Goal: Download file/media

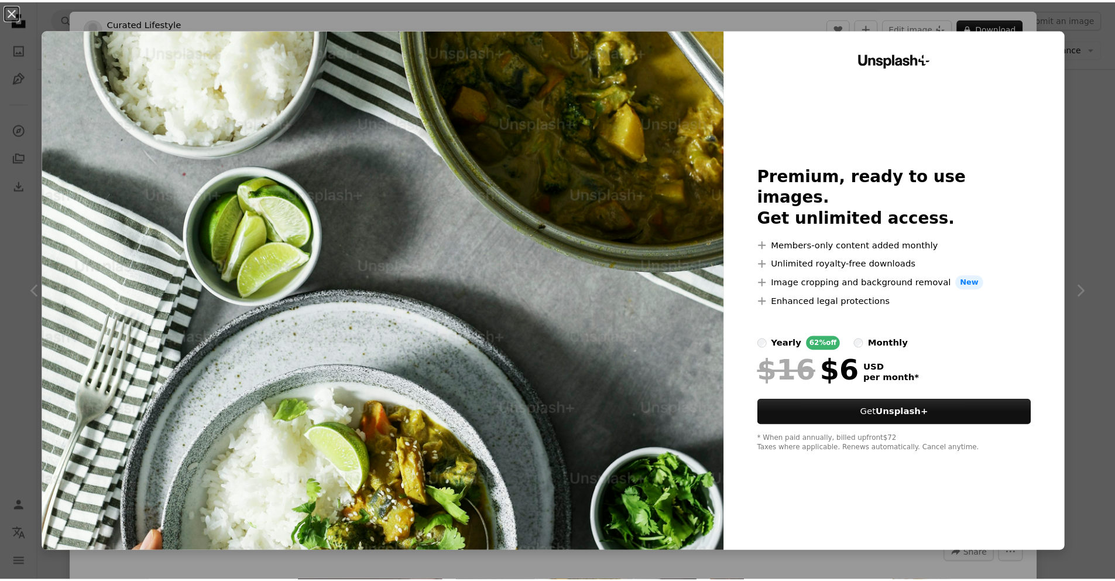
scroll to position [6123, 0]
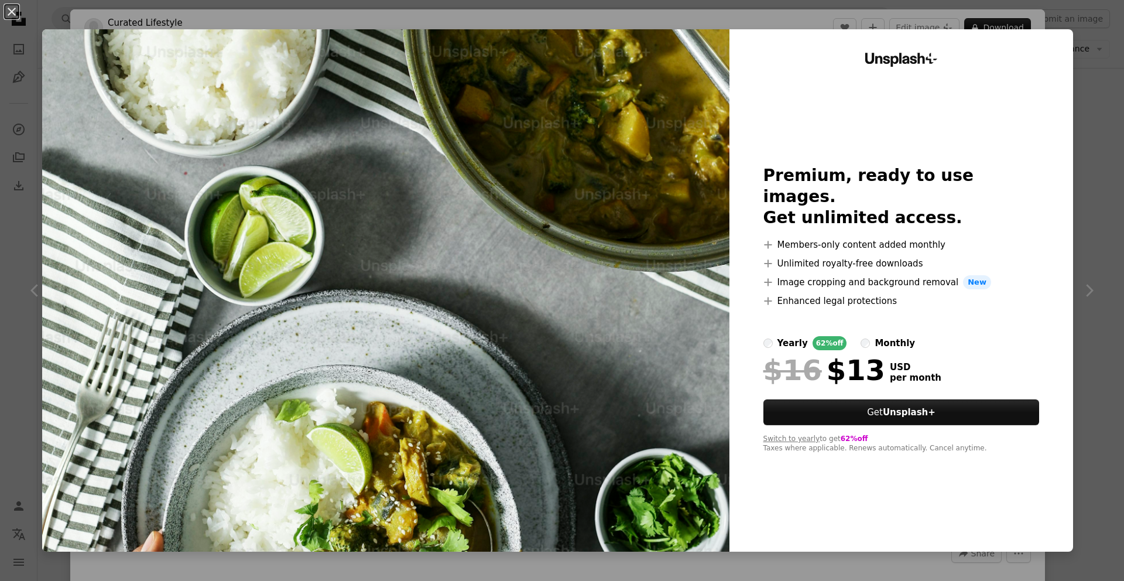
click at [1094, 197] on div "An X shape Unsplash+ Premium, ready to use images. Get unlimited access. A plus…" at bounding box center [562, 290] width 1124 height 581
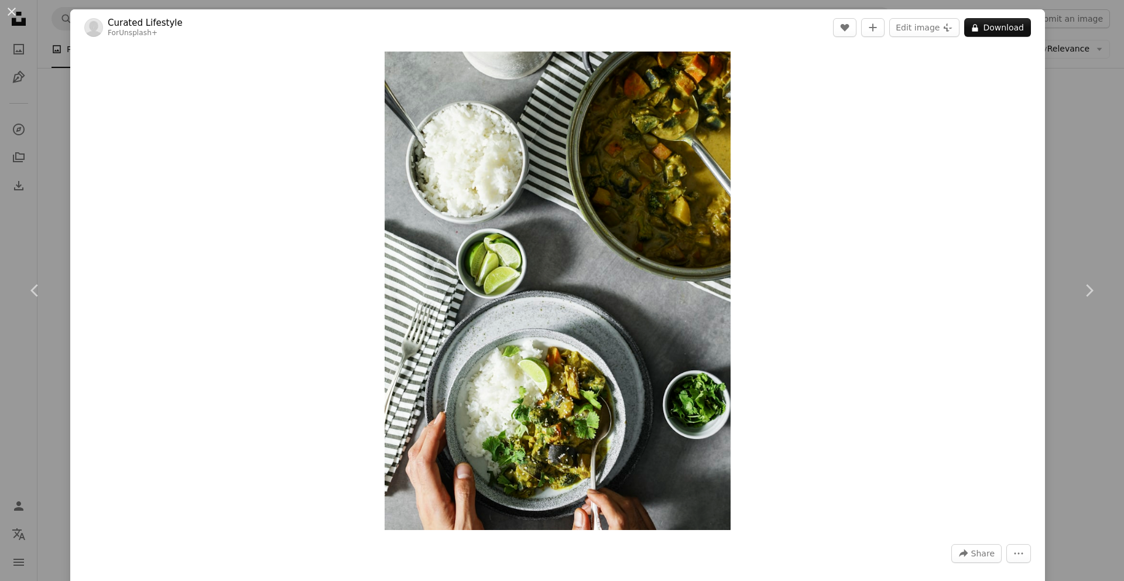
click at [1071, 197] on div "An X shape Chevron left Chevron right Curated Lifestyle For Unsplash+ A heart A…" at bounding box center [562, 290] width 1124 height 581
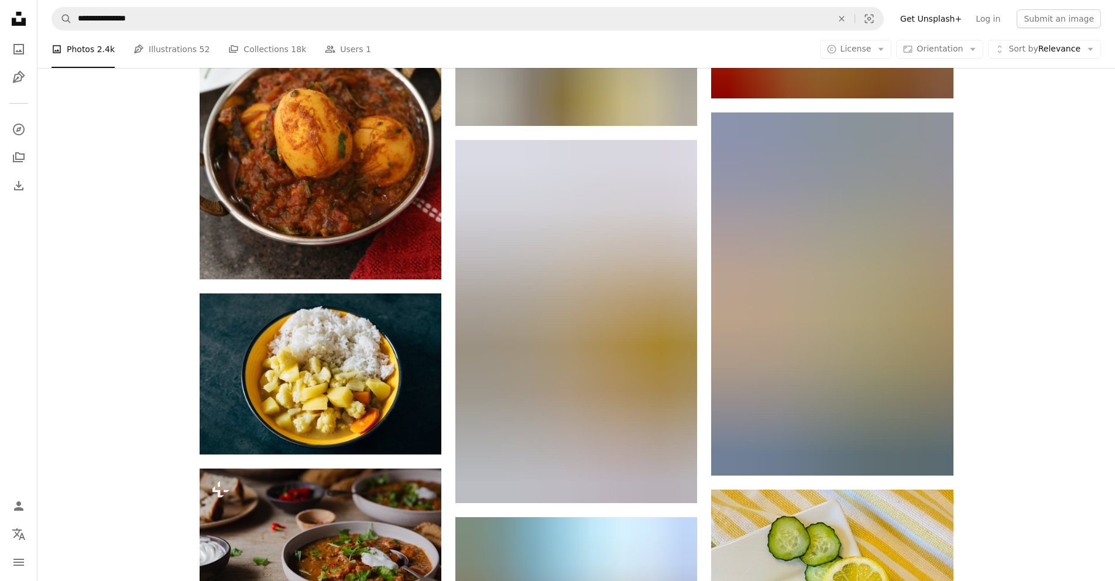
scroll to position [10005, 0]
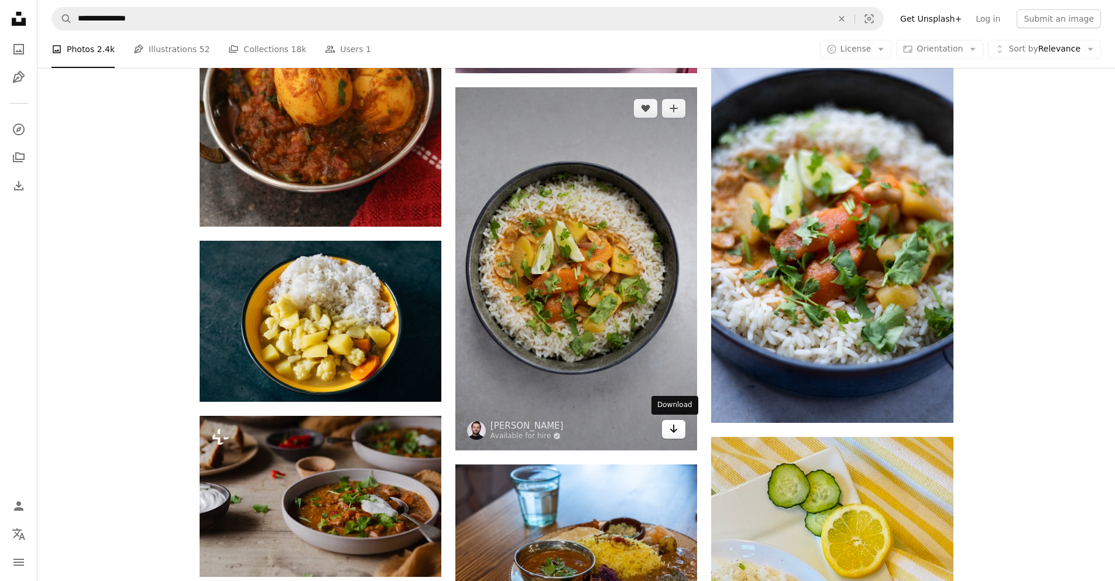
click at [677, 434] on icon "Arrow pointing down" at bounding box center [673, 428] width 9 height 14
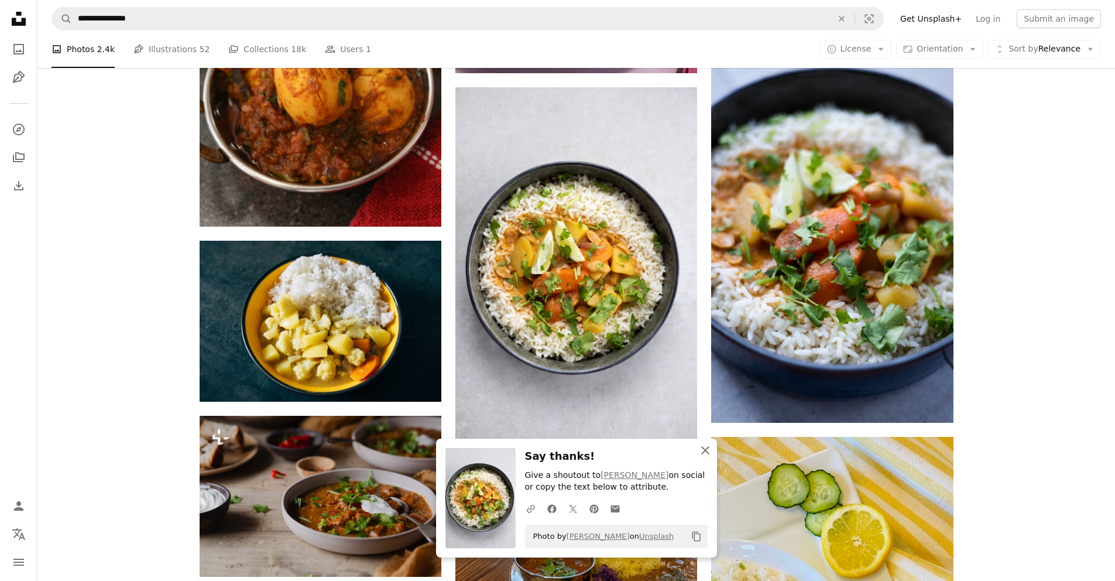
click at [702, 452] on icon "button" at bounding box center [705, 450] width 8 height 8
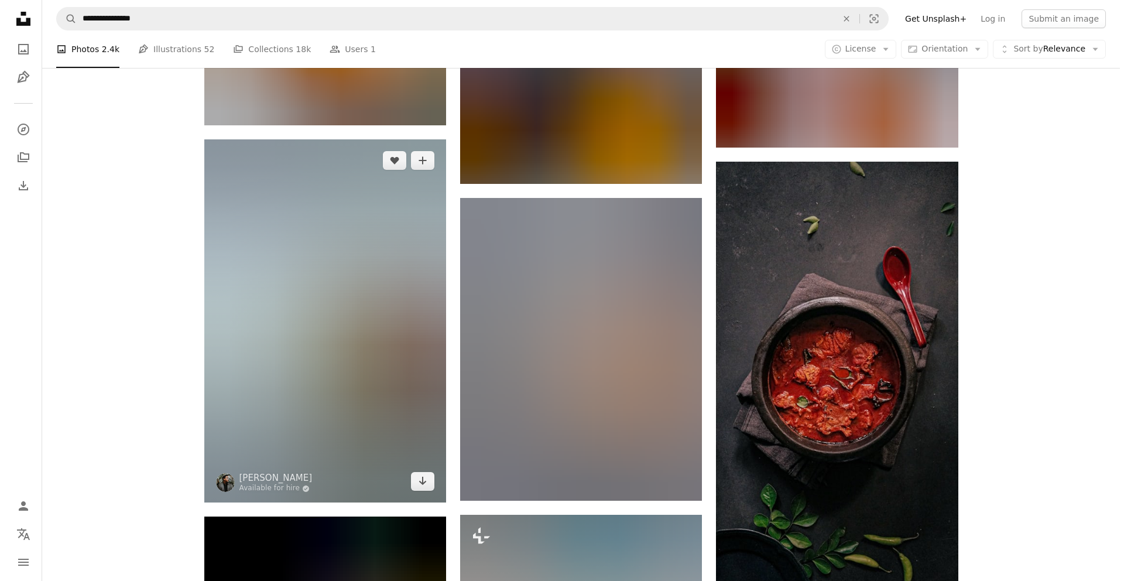
scroll to position [15738, 0]
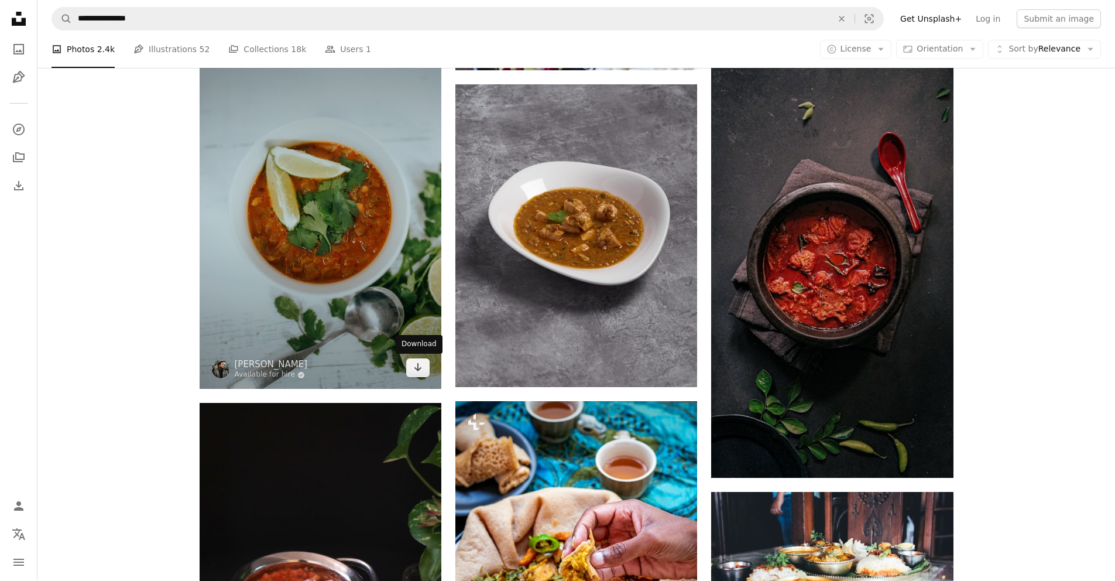
click at [277, 209] on img at bounding box center [321, 207] width 242 height 363
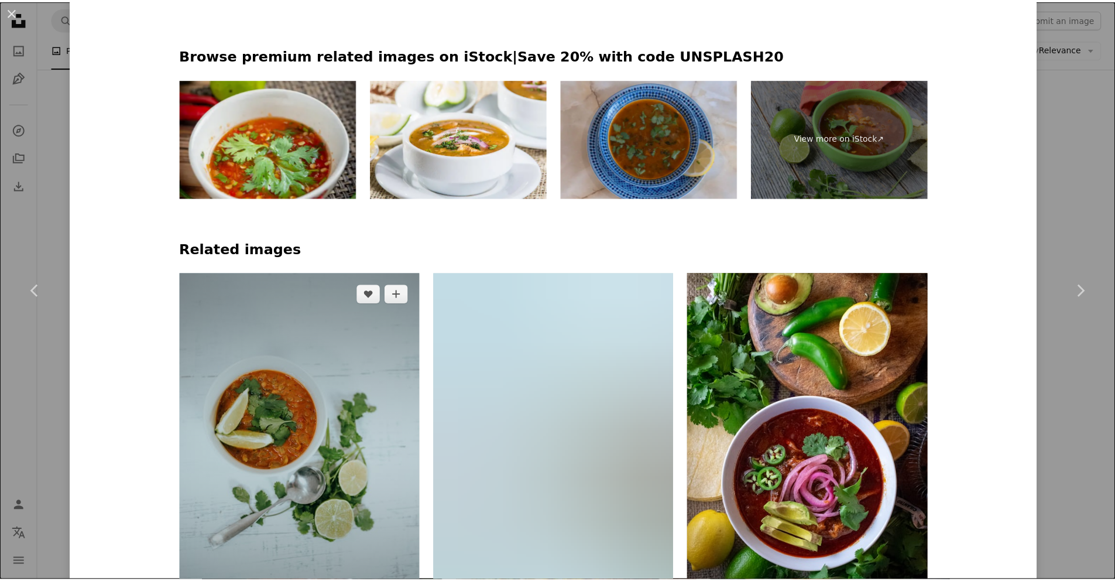
scroll to position [763, 0]
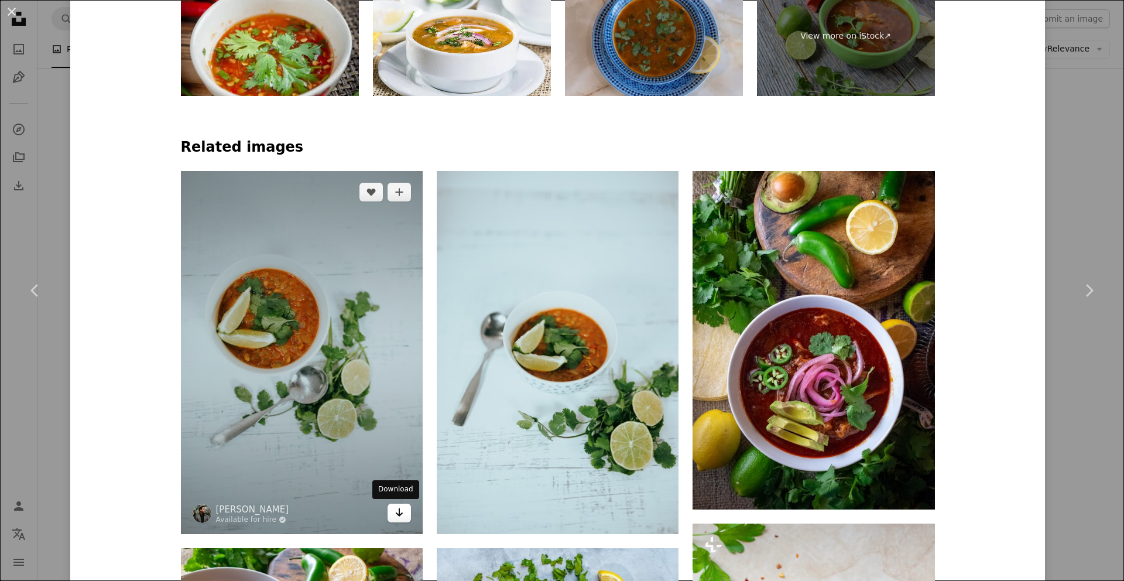
click at [395, 516] on icon "Arrow pointing down" at bounding box center [399, 512] width 9 height 14
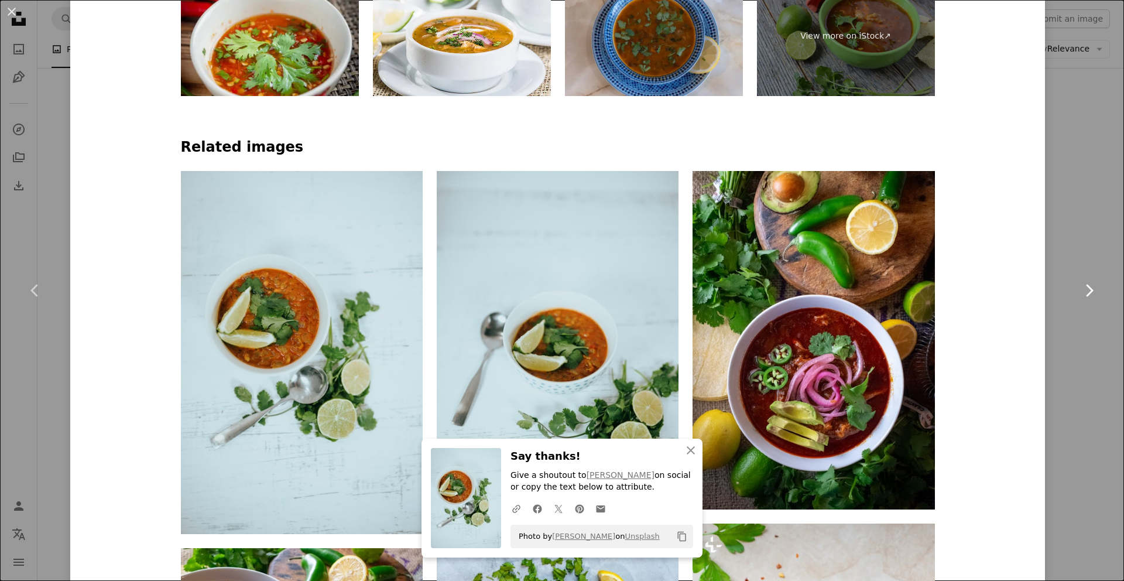
click at [1068, 251] on link "Chevron right" at bounding box center [1089, 290] width 70 height 112
click at [1071, 113] on div "An X shape Chevron left Chevron right An X shape Close Say thanks! Give a shout…" at bounding box center [562, 290] width 1124 height 581
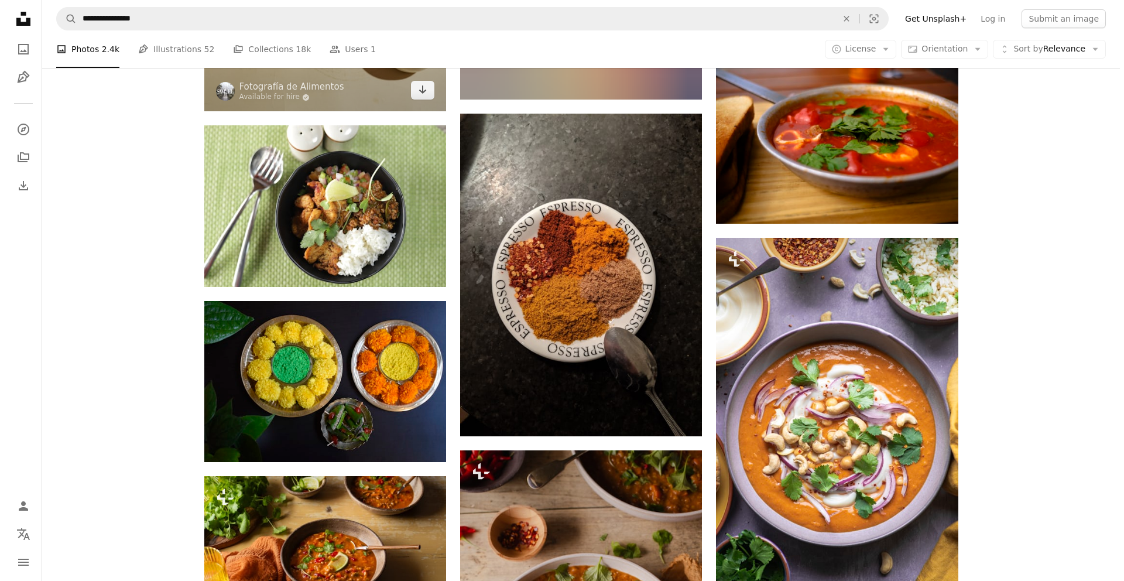
scroll to position [18426, 0]
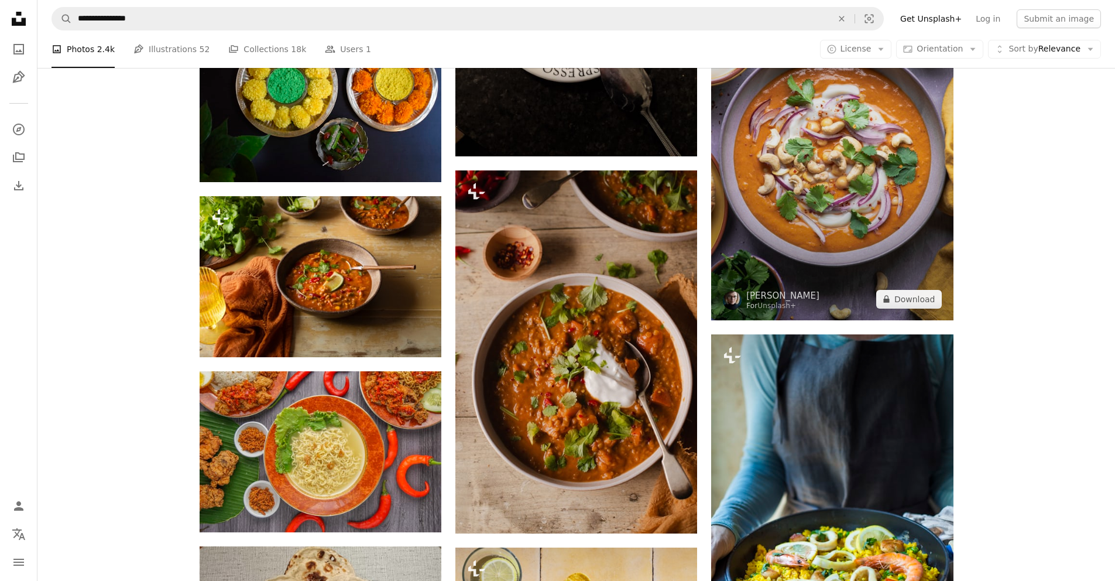
click at [856, 227] on img at bounding box center [832, 139] width 242 height 362
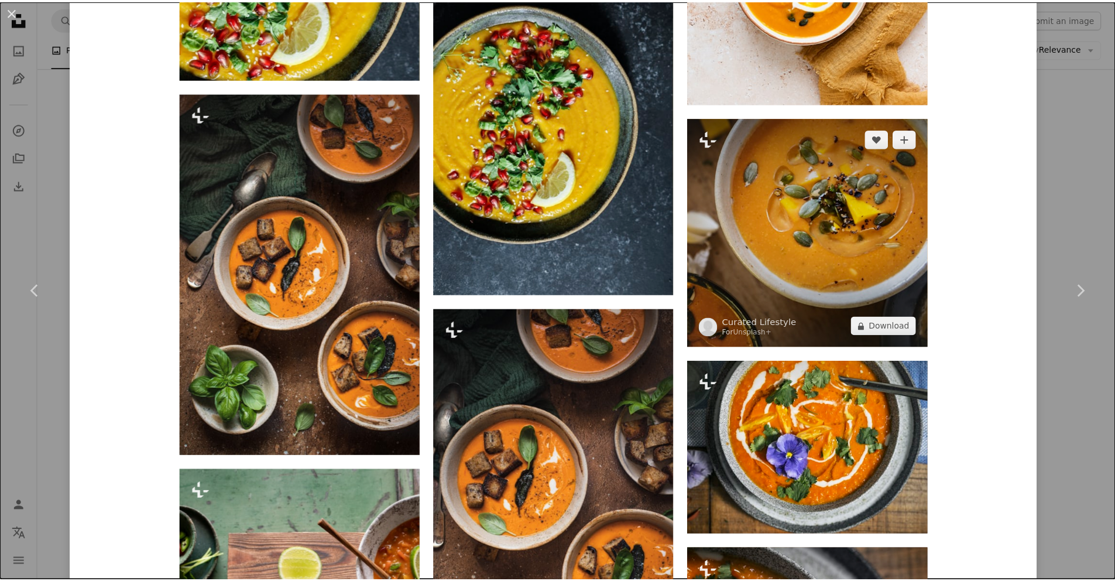
scroll to position [1962, 0]
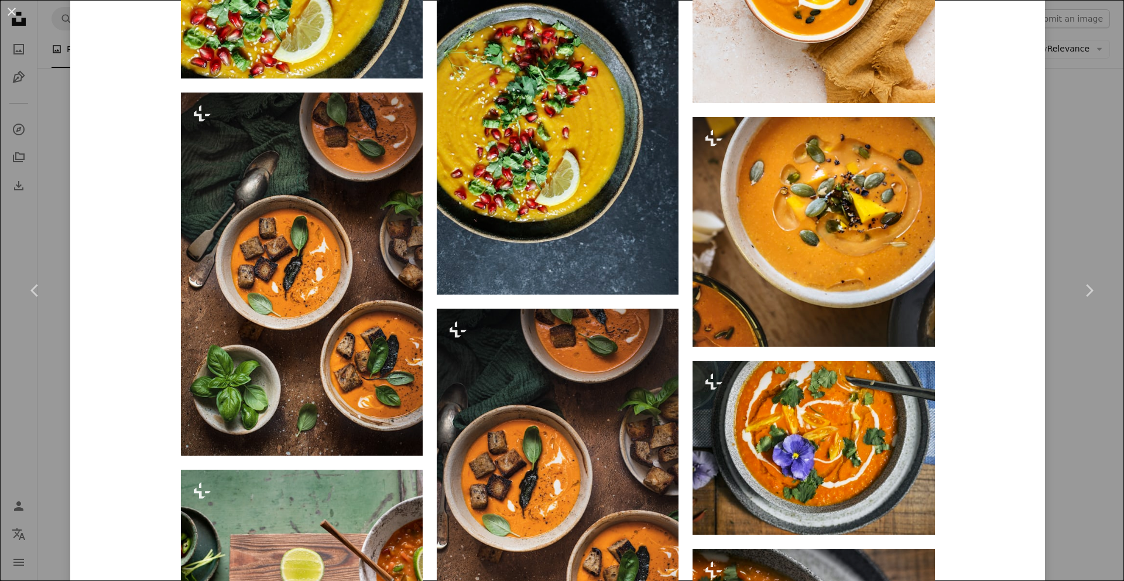
click at [1077, 229] on div "An X shape Chevron left Chevron right [PERSON_NAME] For Unsplash+ A heart A plu…" at bounding box center [562, 290] width 1124 height 581
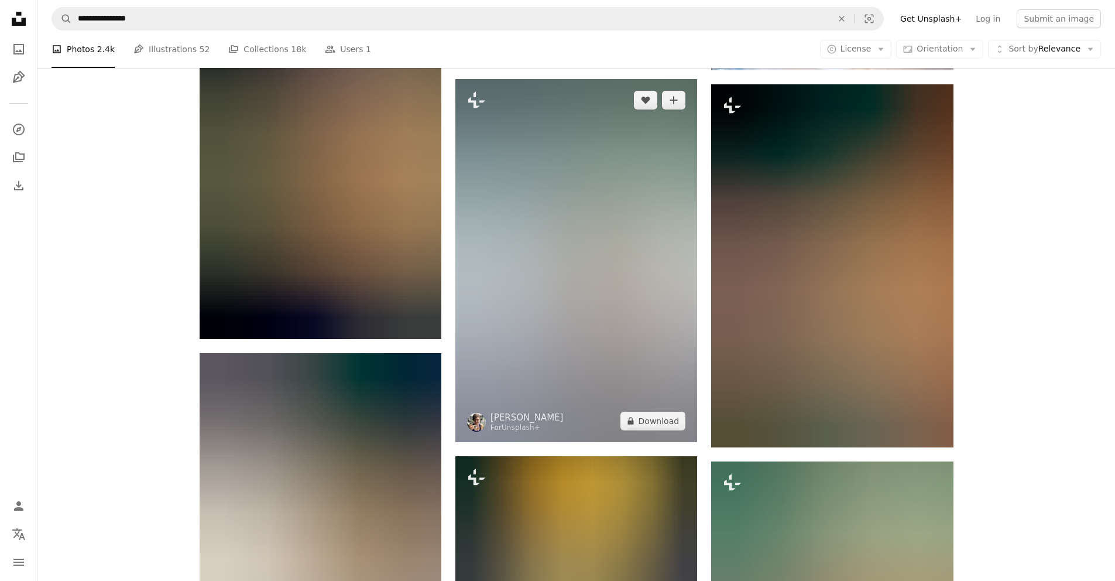
scroll to position [23762, 0]
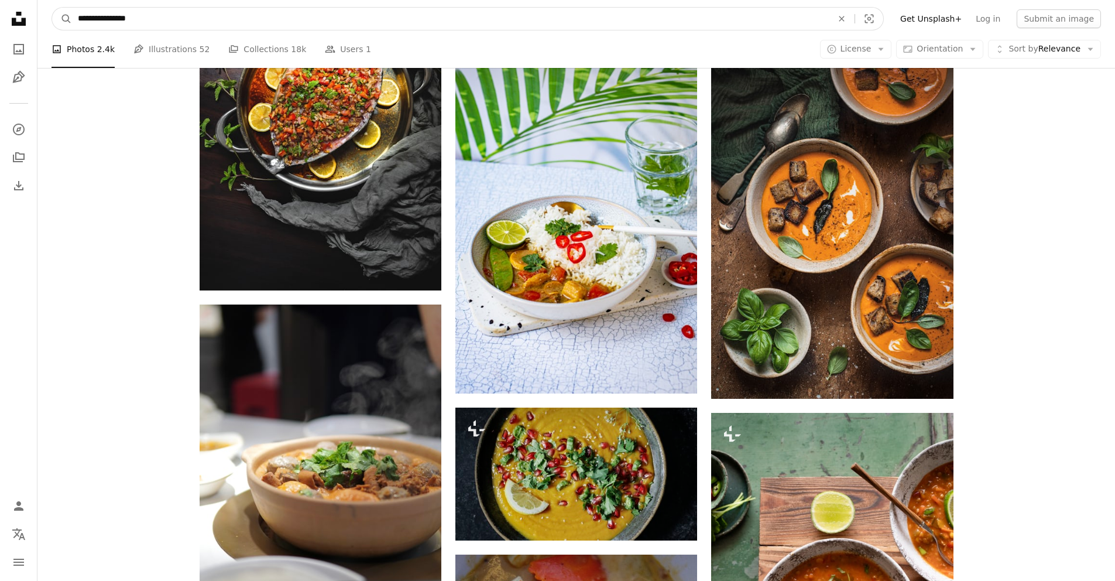
click at [116, 19] on input "**********" at bounding box center [450, 19] width 757 height 22
type input "**********"
click at [52, 8] on button "A magnifying glass" at bounding box center [62, 19] width 20 height 22
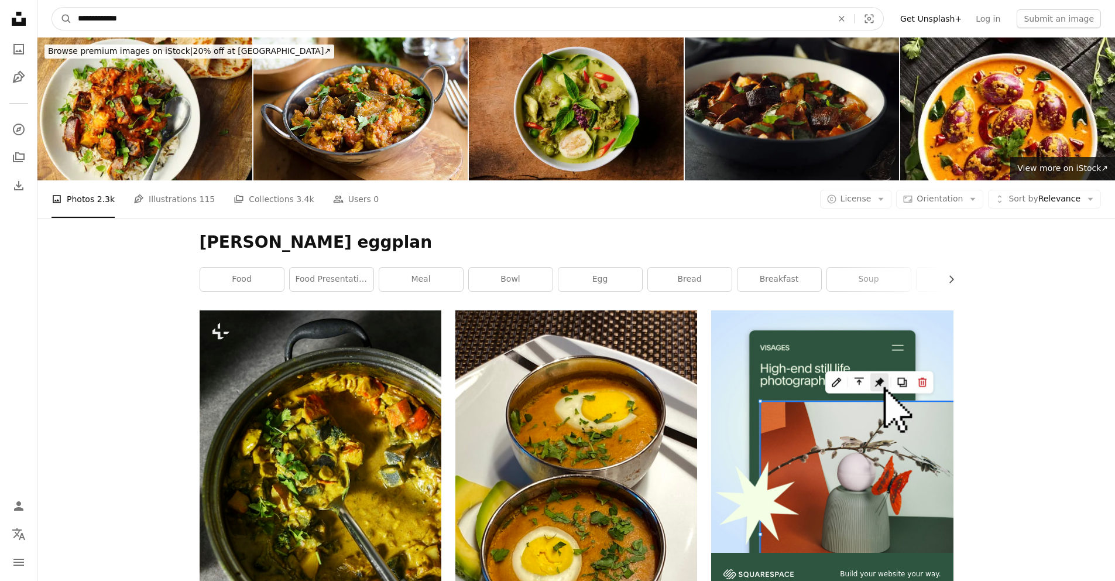
click at [142, 16] on input "**********" at bounding box center [450, 19] width 757 height 22
type input "**********"
click button "A magnifying glass" at bounding box center [62, 19] width 20 height 22
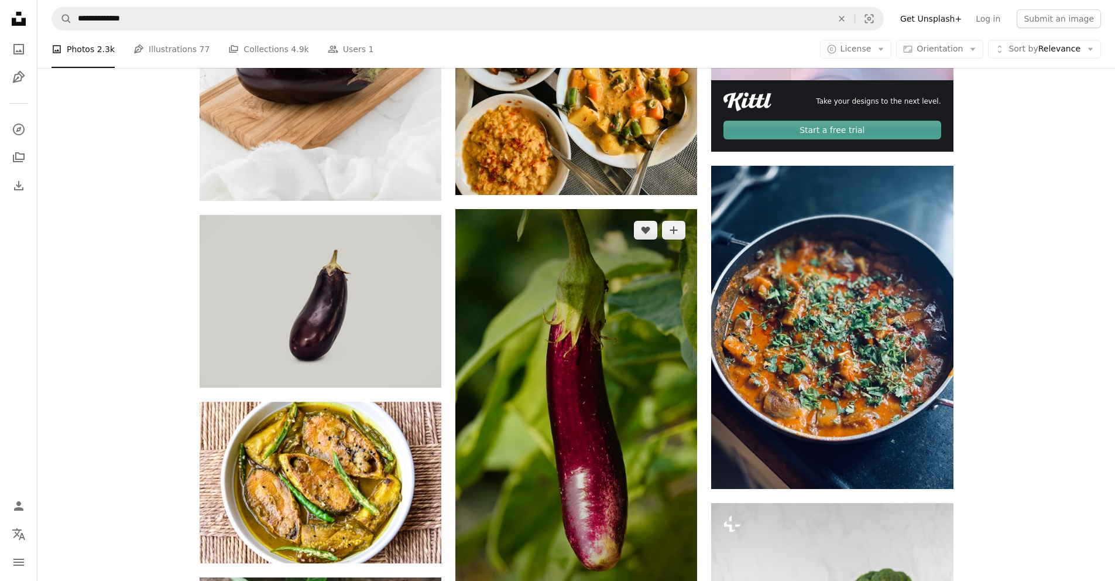
scroll to position [533, 0]
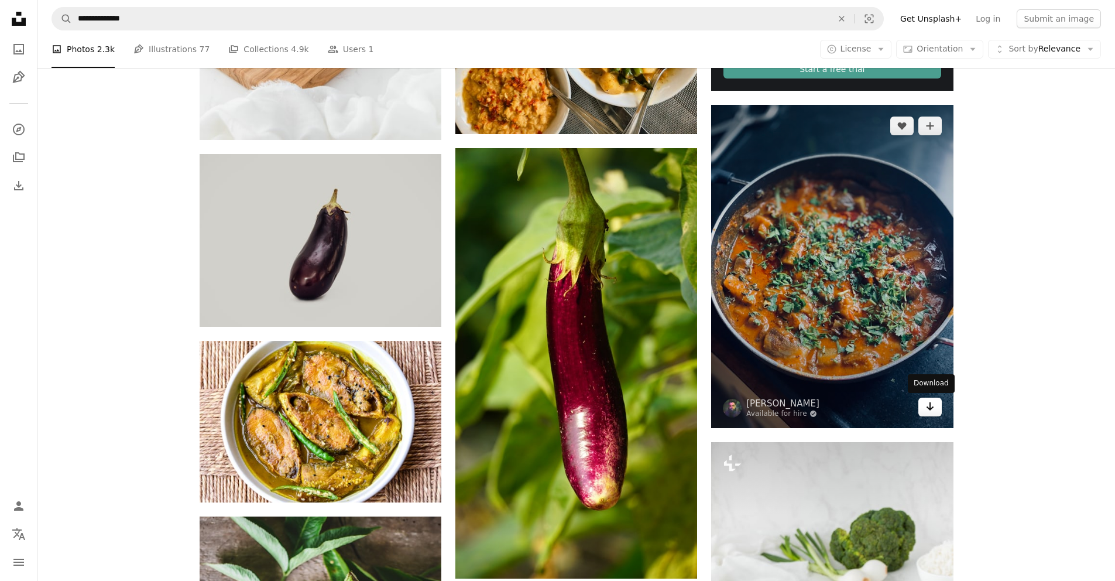
click at [930, 410] on icon "Arrow pointing down" at bounding box center [930, 406] width 9 height 14
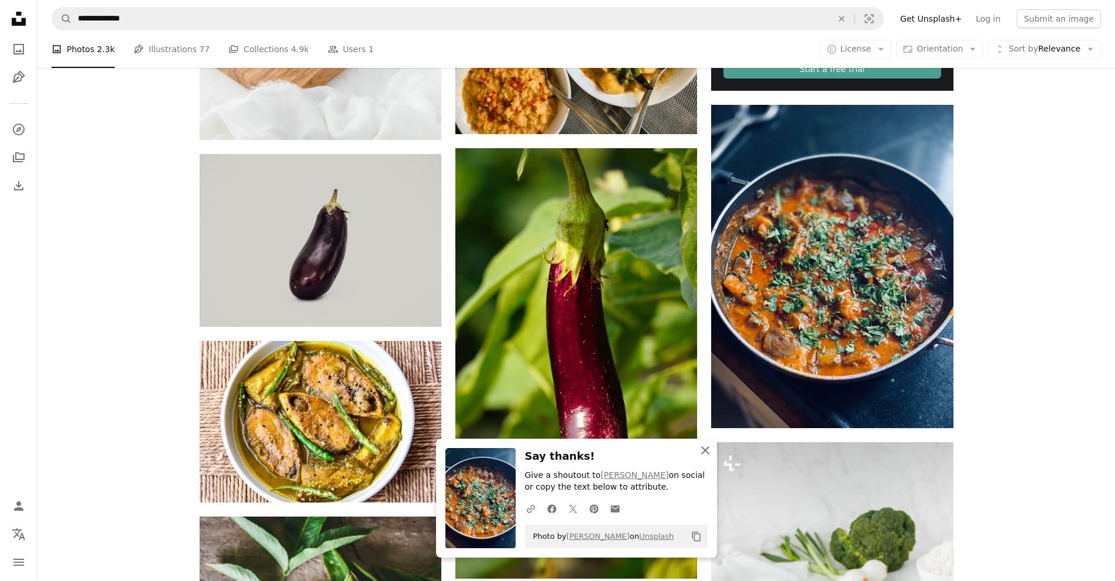
click at [707, 451] on icon "An X shape" at bounding box center [705, 450] width 14 height 14
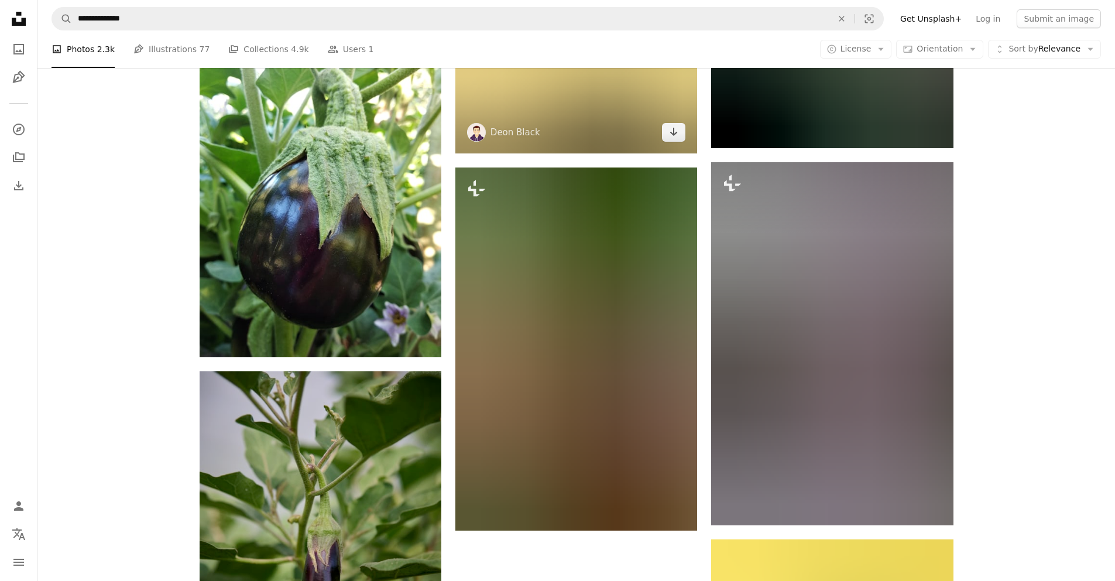
scroll to position [1673, 0]
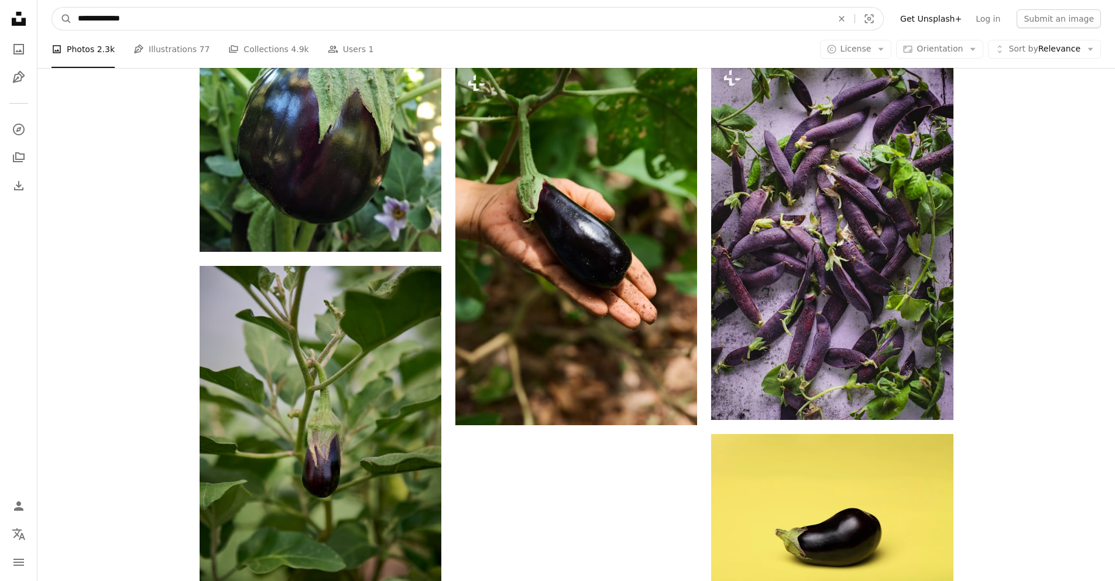
click at [121, 19] on input "**********" at bounding box center [450, 19] width 757 height 22
type input "**********"
click button "A magnifying glass" at bounding box center [62, 19] width 20 height 22
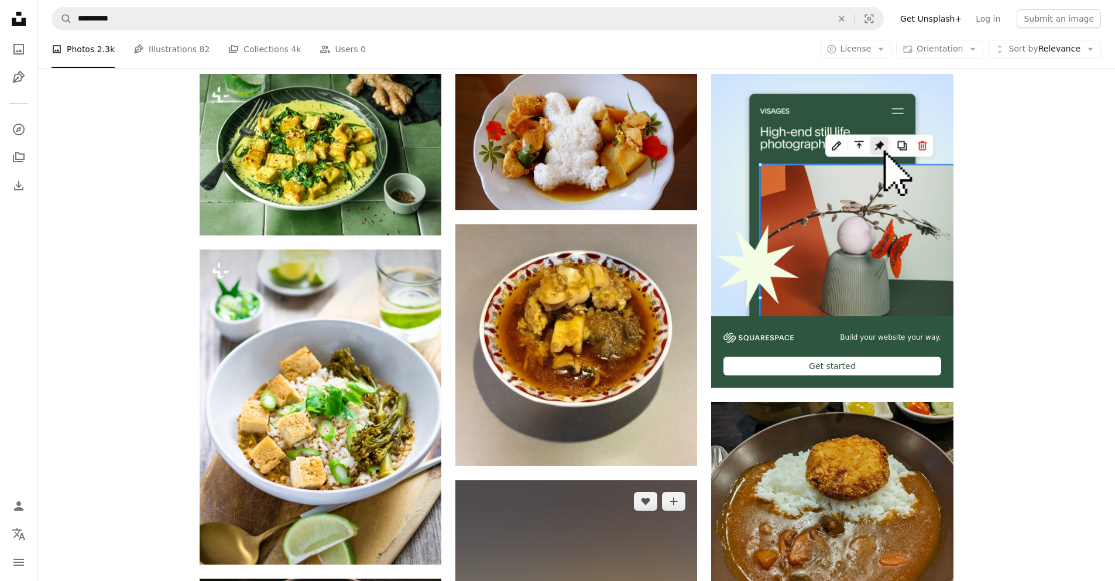
scroll to position [529, 0]
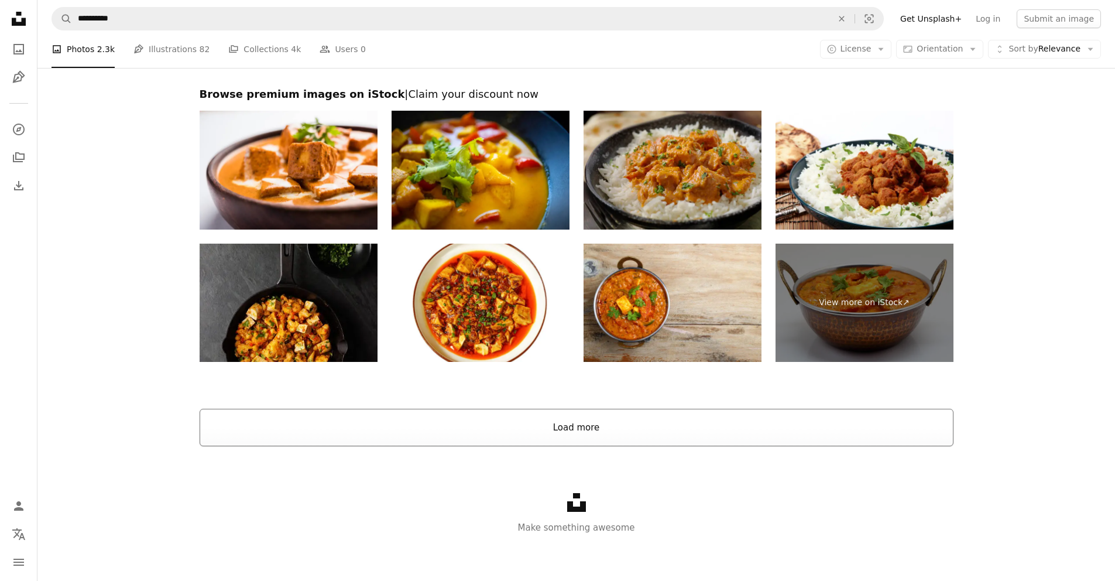
click at [586, 437] on button "Load more" at bounding box center [577, 427] width 754 height 37
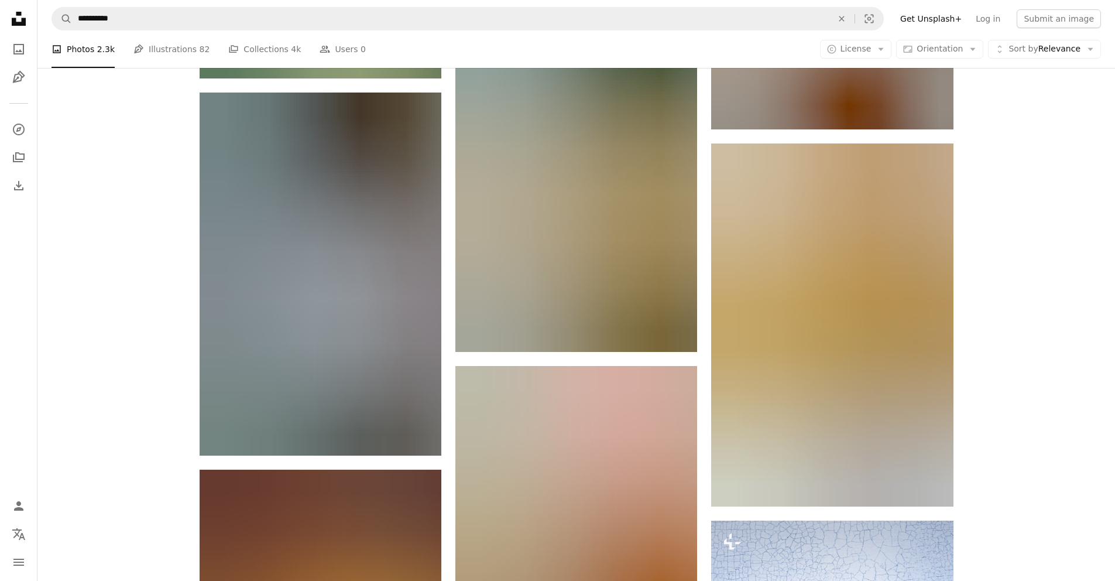
scroll to position [8305, 0]
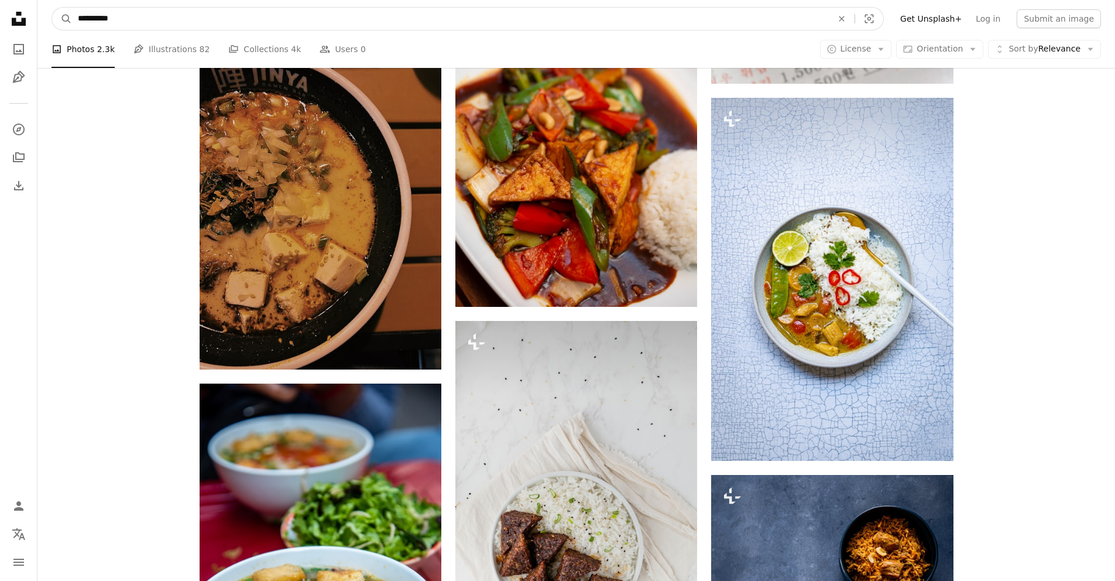
drag, startPoint x: 141, startPoint y: 20, endPoint x: 0, endPoint y: 19, distance: 141.1
type input "*****"
click button "A magnifying glass" at bounding box center [62, 19] width 20 height 22
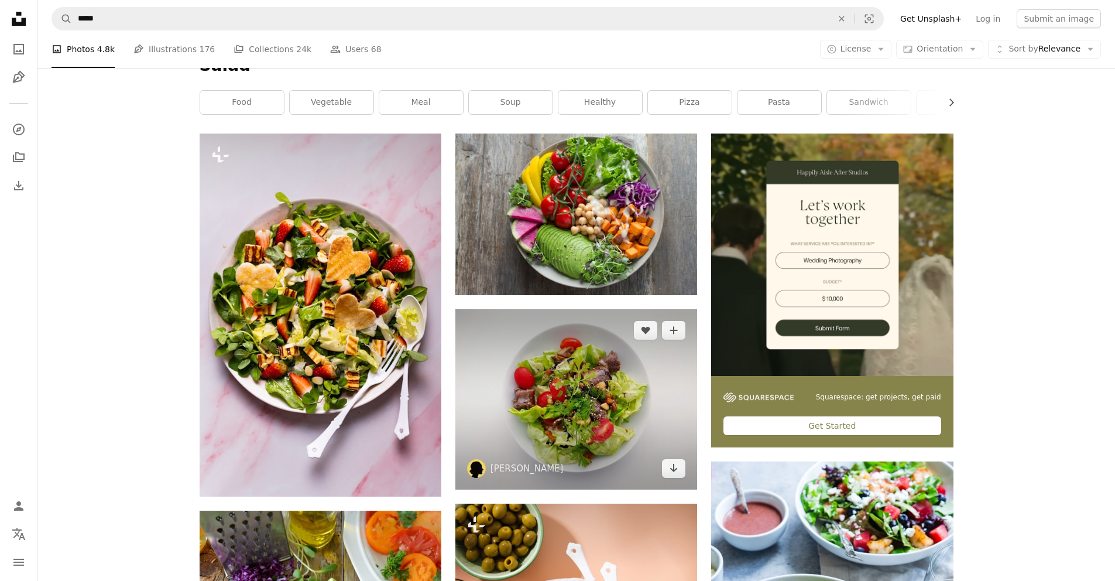
scroll to position [115, 0]
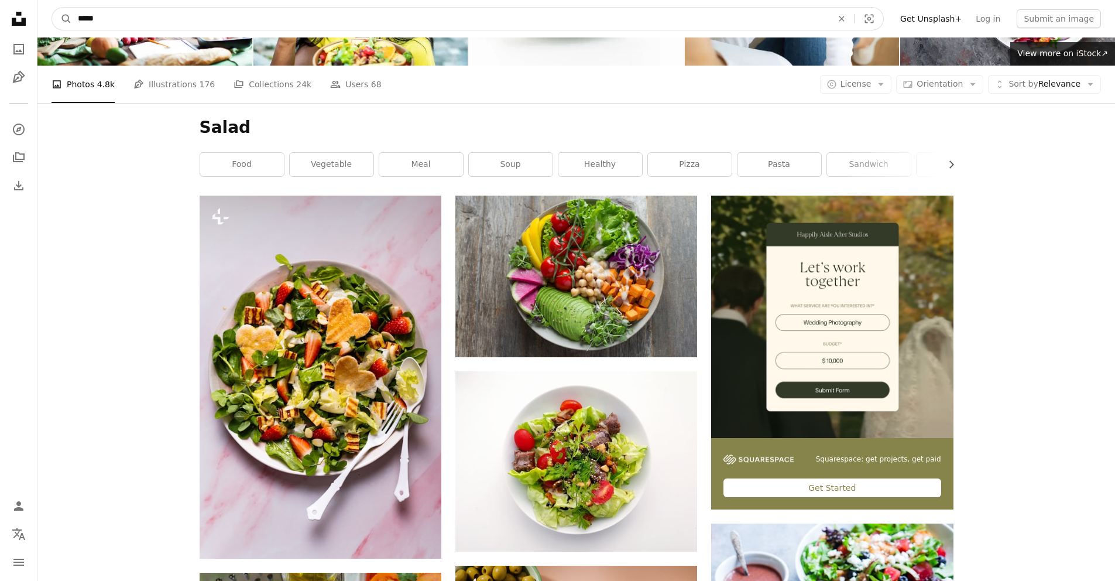
drag, startPoint x: 100, startPoint y: 19, endPoint x: 0, endPoint y: 17, distance: 100.1
type input "**********"
click button "A magnifying glass" at bounding box center [62, 19] width 20 height 22
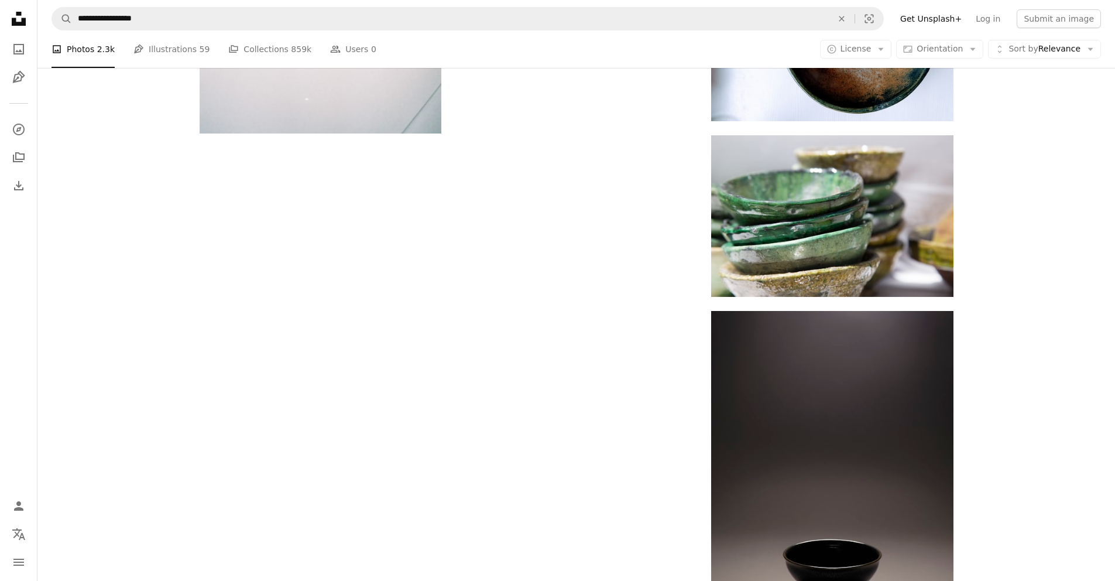
scroll to position [2032, 0]
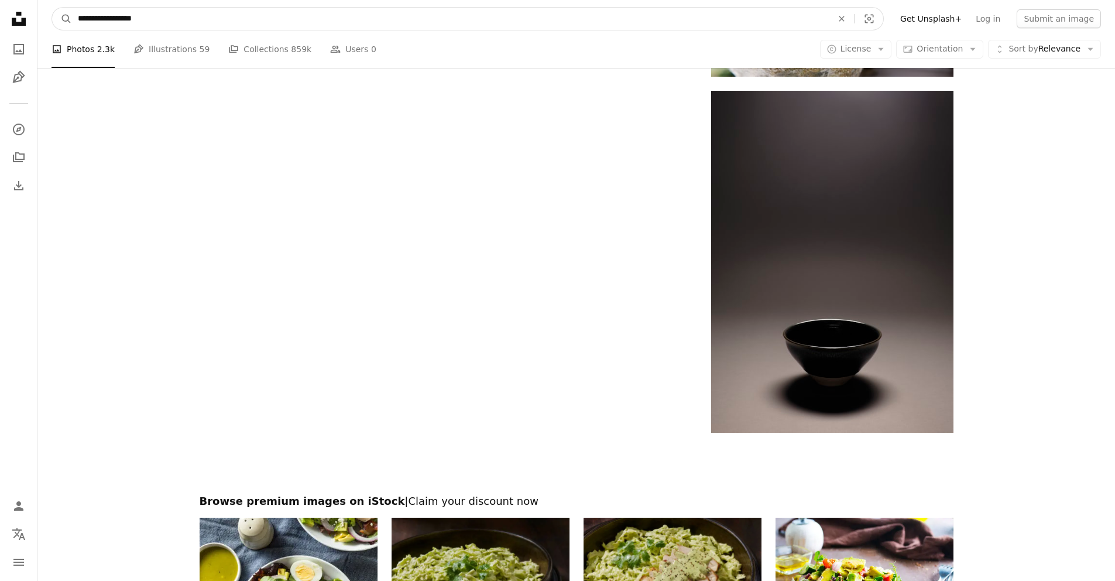
click at [108, 25] on input "**********" at bounding box center [450, 19] width 757 height 22
click at [111, 18] on input "**********" at bounding box center [450, 19] width 757 height 22
type input "**********"
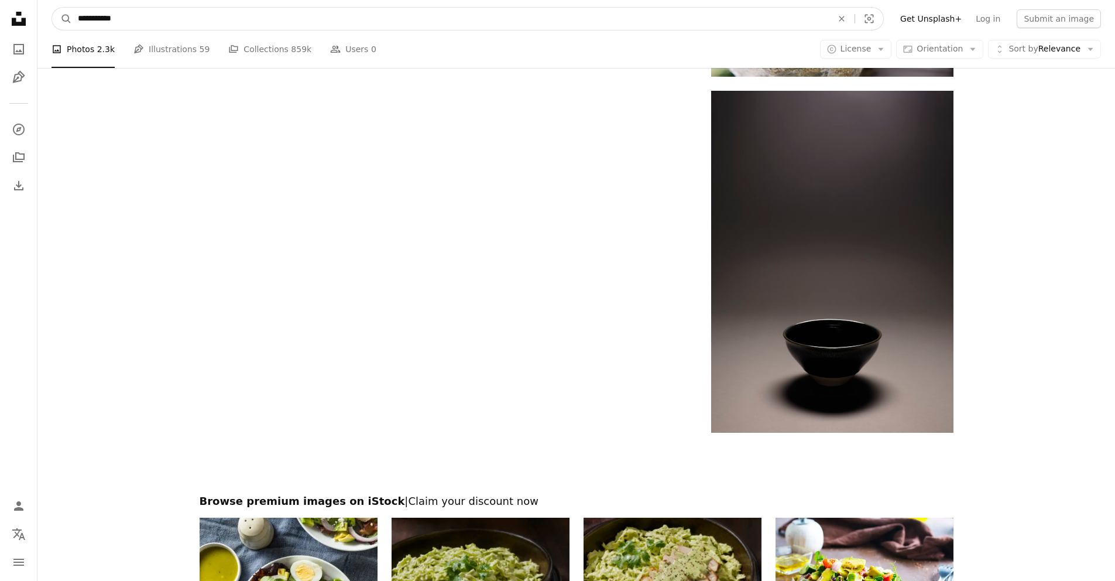
click button "A magnifying glass" at bounding box center [62, 19] width 20 height 22
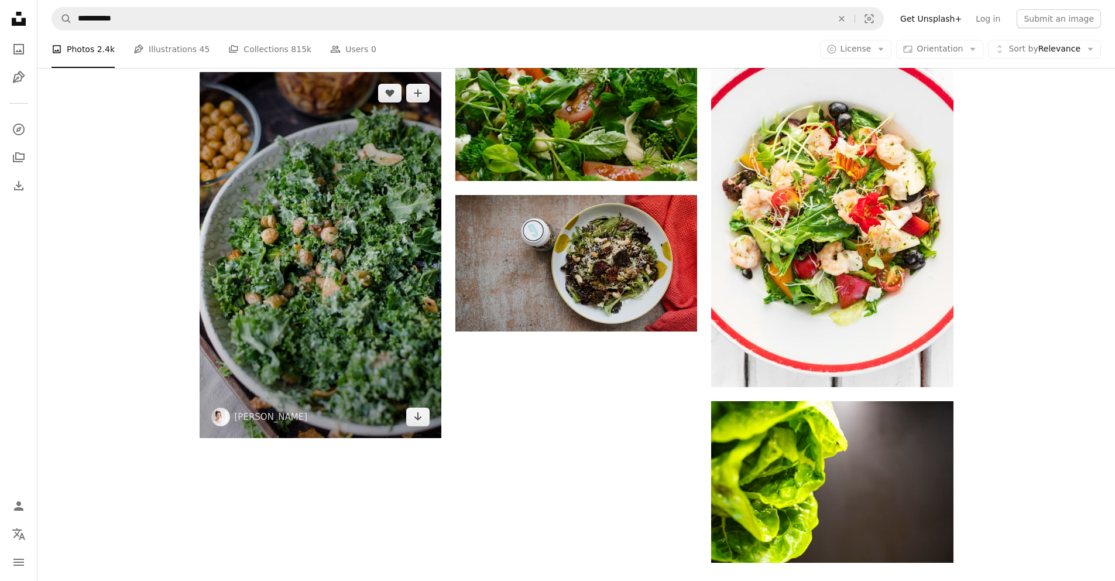
scroll to position [1714, 0]
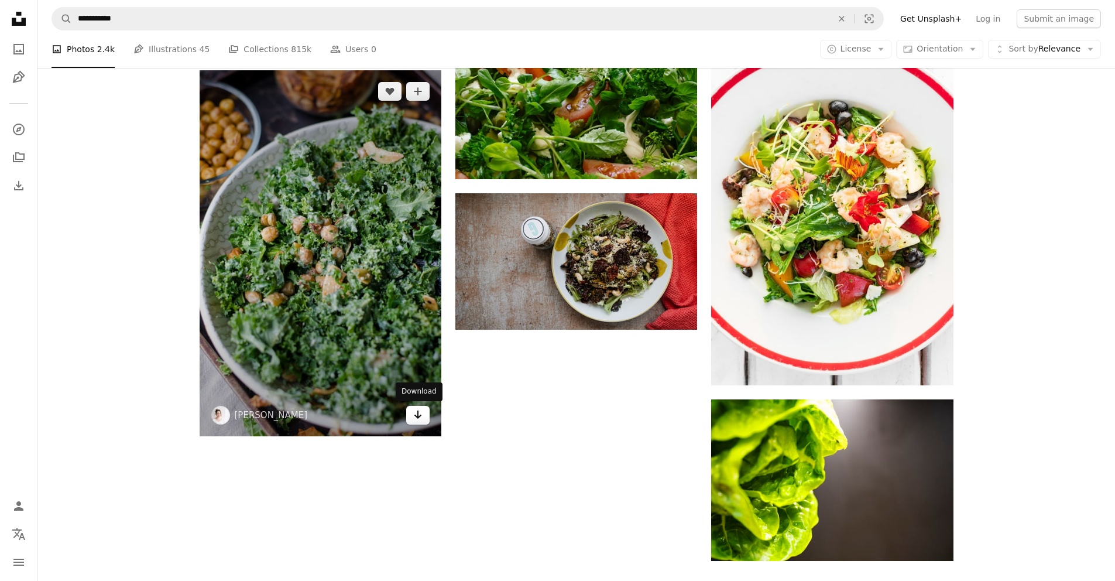
click at [414, 413] on icon "Arrow pointing down" at bounding box center [417, 414] width 9 height 14
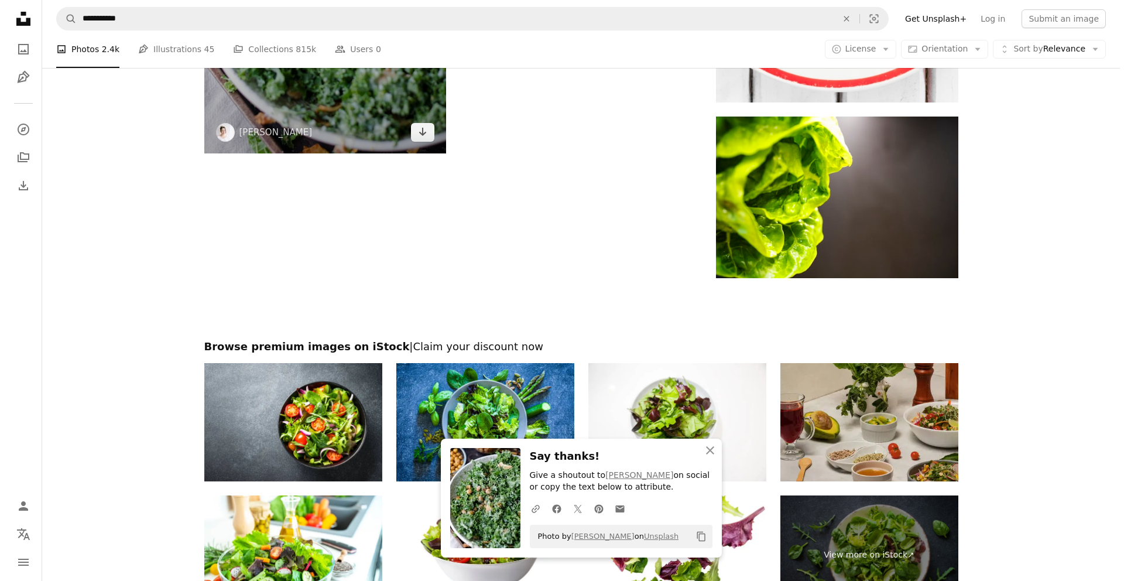
scroll to position [1795, 0]
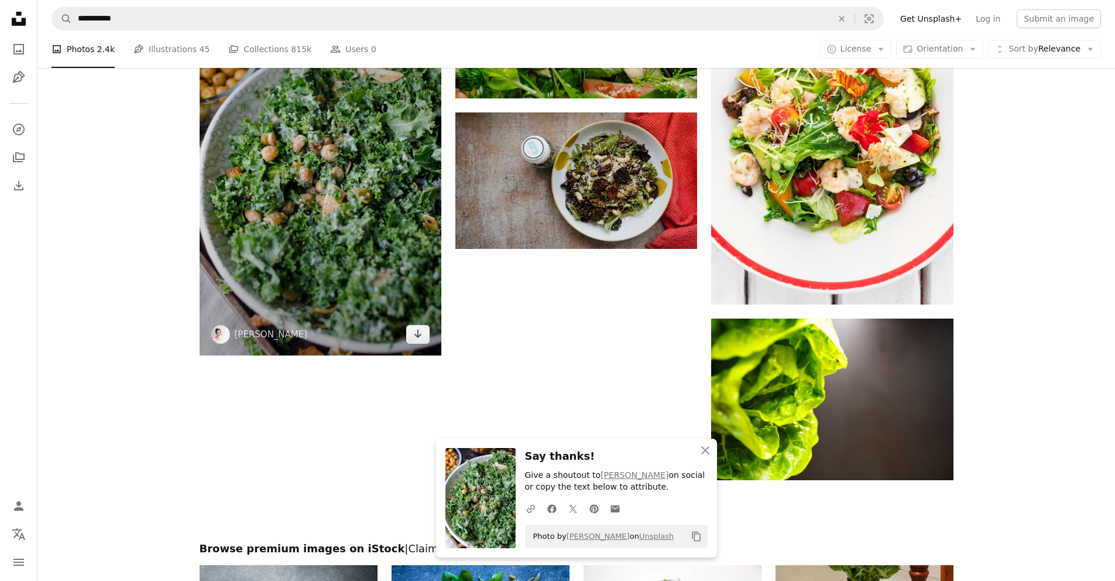
click at [286, 270] on img at bounding box center [321, 171] width 242 height 365
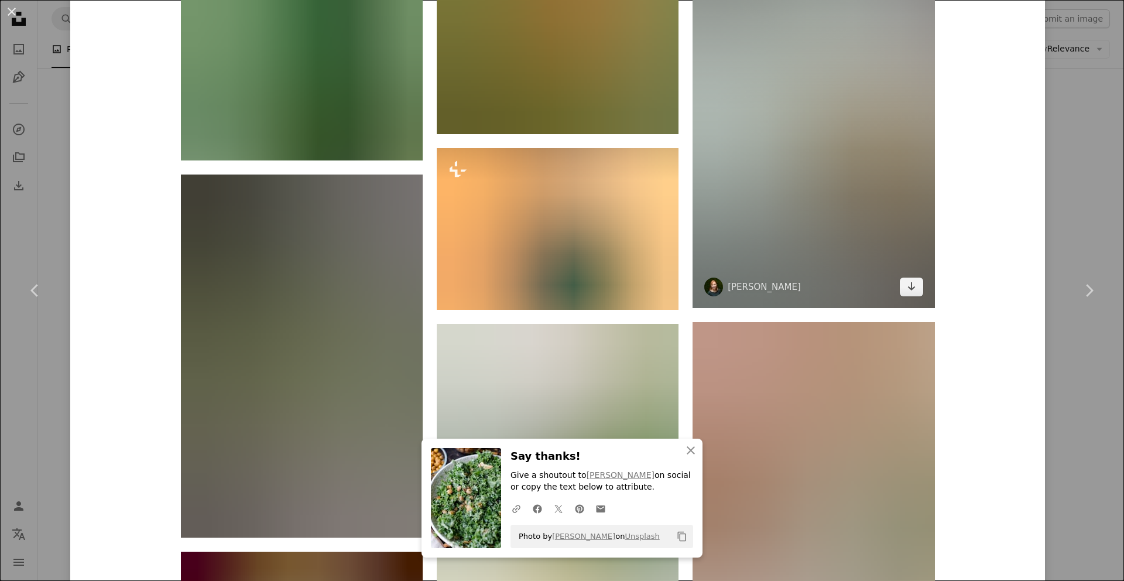
scroll to position [1585, 0]
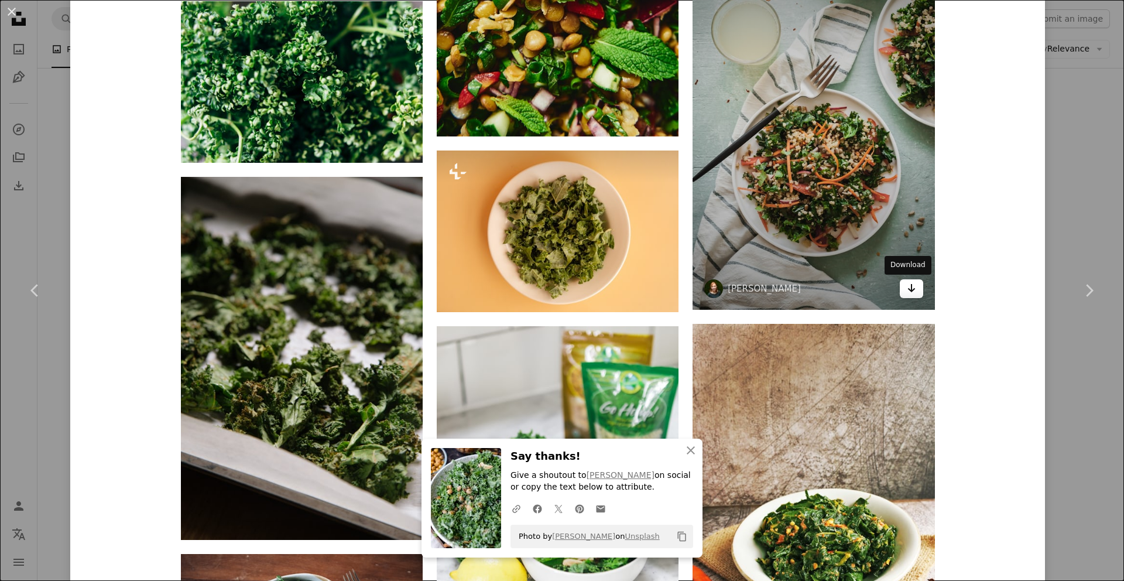
click at [907, 289] on icon "Arrow pointing down" at bounding box center [911, 288] width 9 height 14
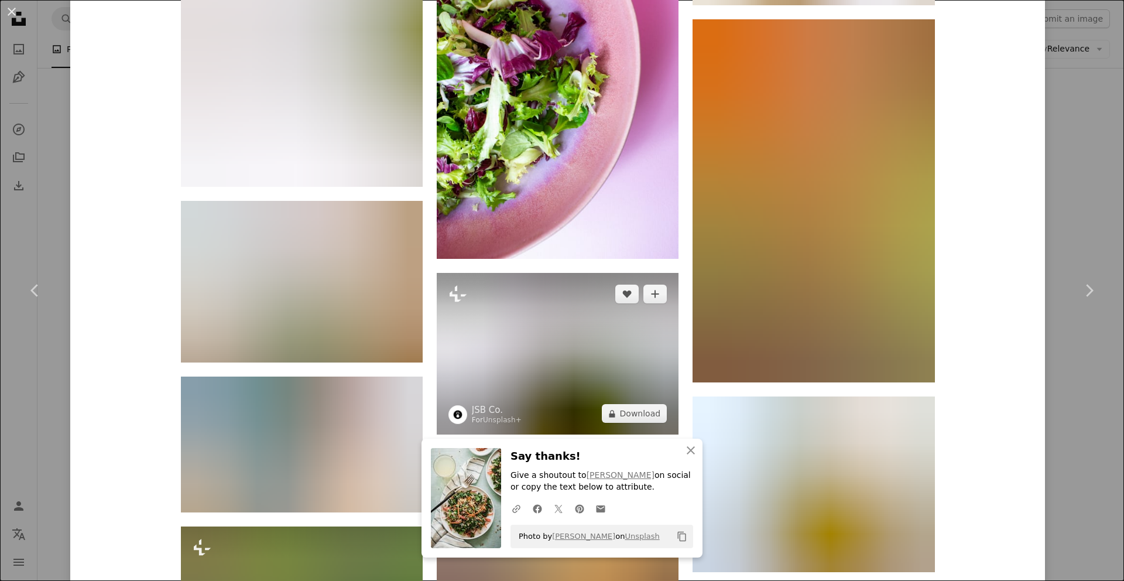
scroll to position [6615, 0]
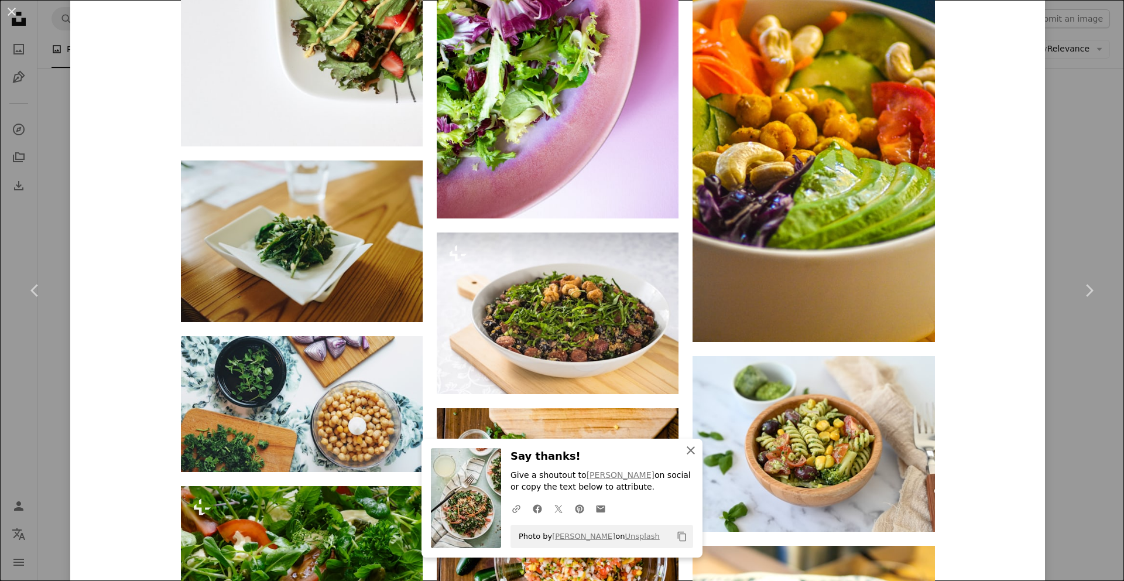
click at [692, 454] on icon "An X shape" at bounding box center [691, 450] width 14 height 14
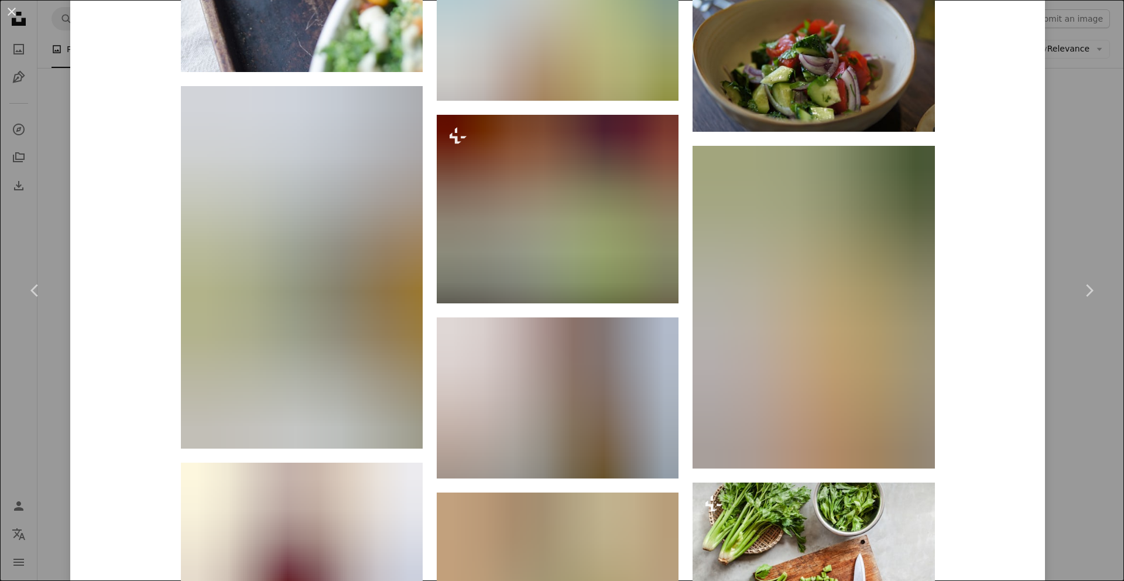
scroll to position [8149, 0]
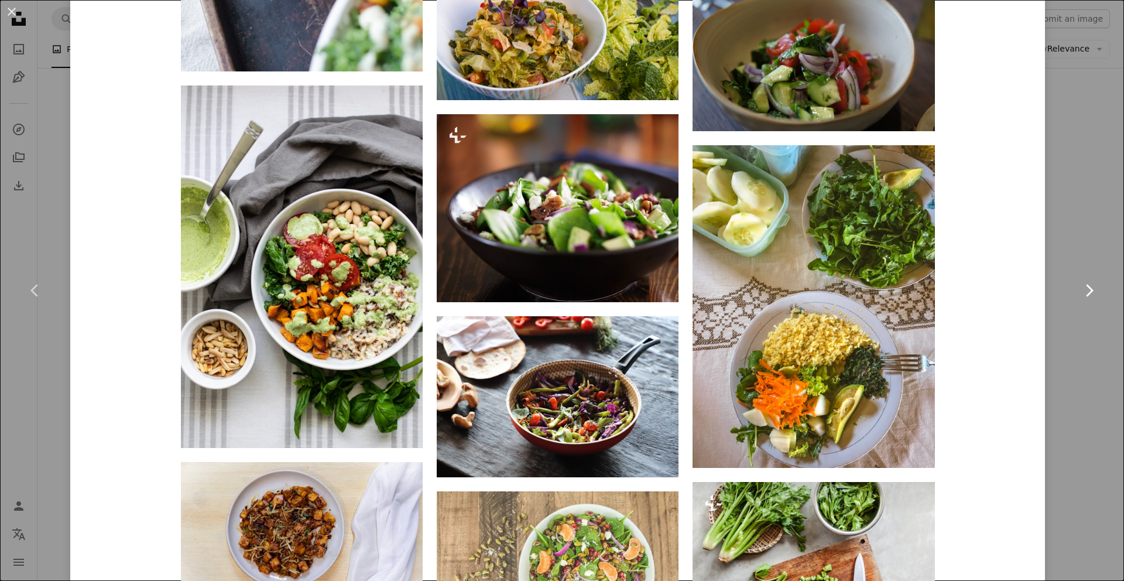
click at [1054, 341] on link "Chevron right" at bounding box center [1089, 290] width 70 height 112
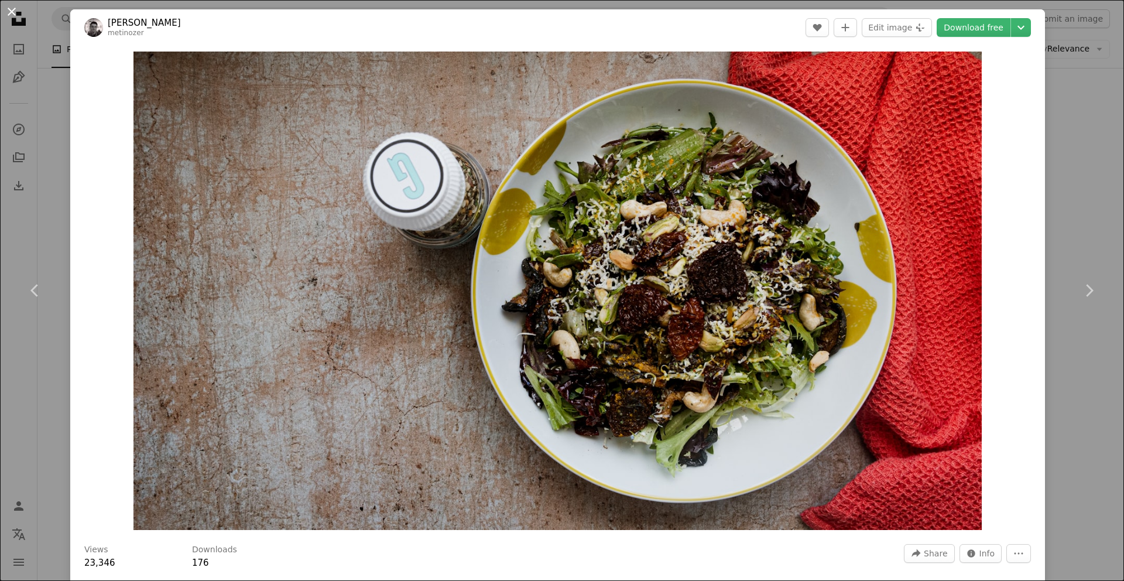
click at [8, 11] on button "An X shape" at bounding box center [12, 12] width 14 height 14
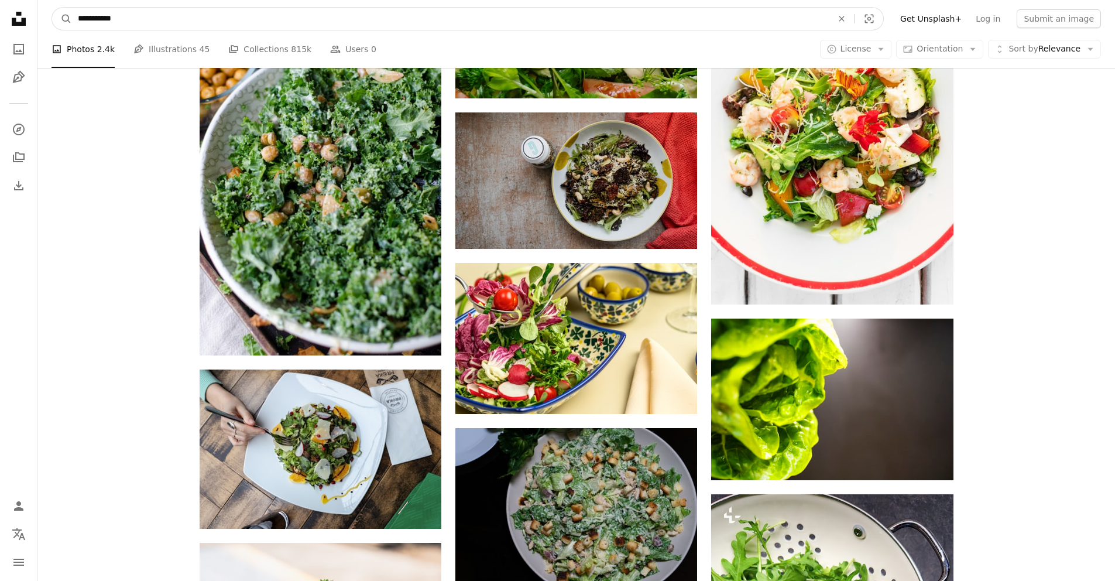
drag, startPoint x: 140, startPoint y: 21, endPoint x: 82, endPoint y: 16, distance: 58.8
click at [82, 16] on input "**********" at bounding box center [450, 19] width 757 height 22
click at [84, 17] on input "**********" at bounding box center [450, 19] width 757 height 22
type input "**********"
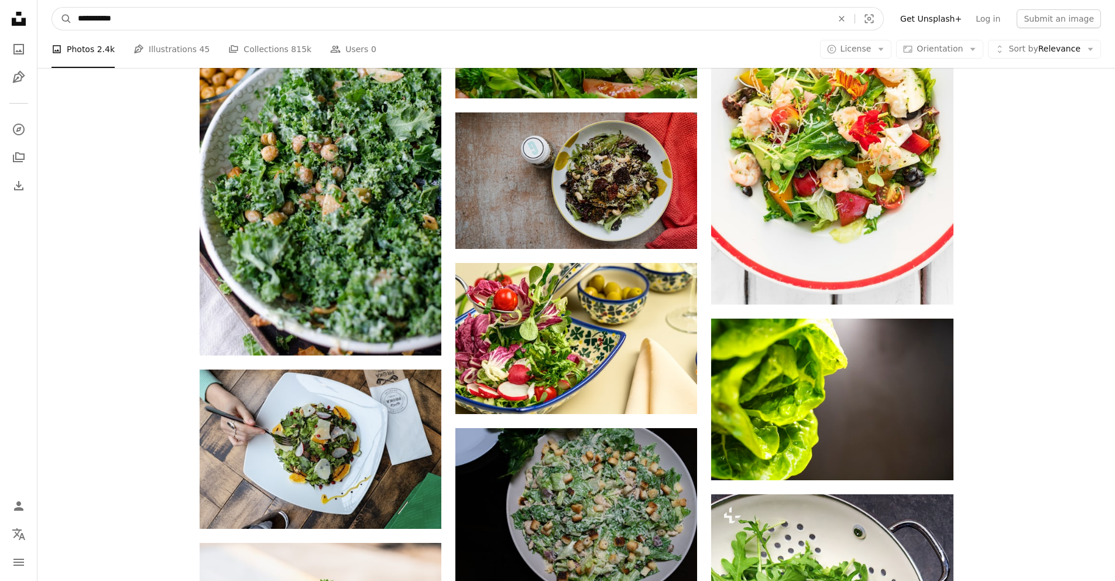
click at [52, 8] on button "A magnifying glass" at bounding box center [62, 19] width 20 height 22
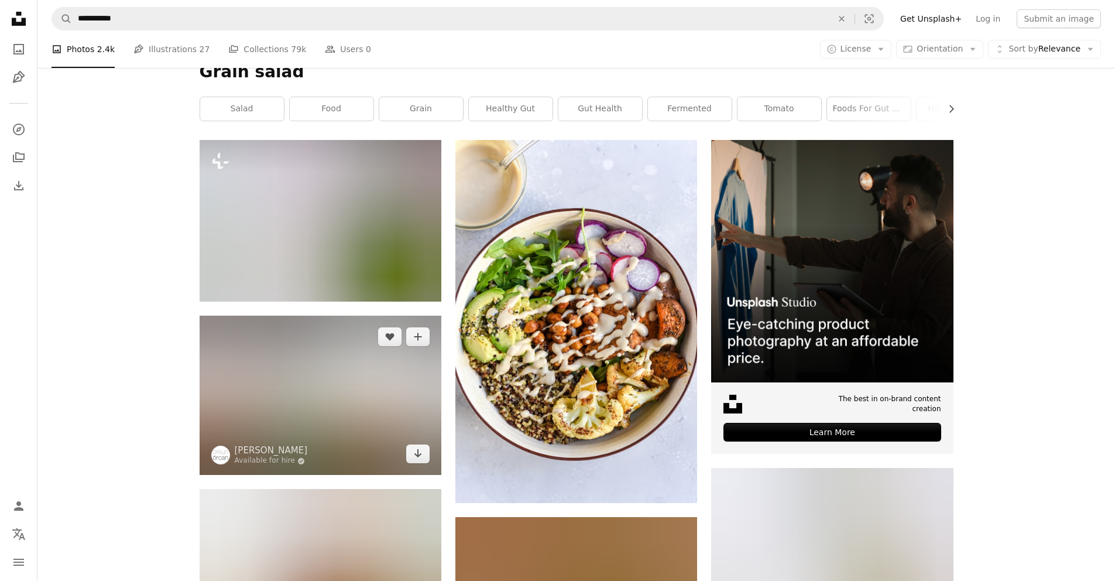
scroll to position [173, 0]
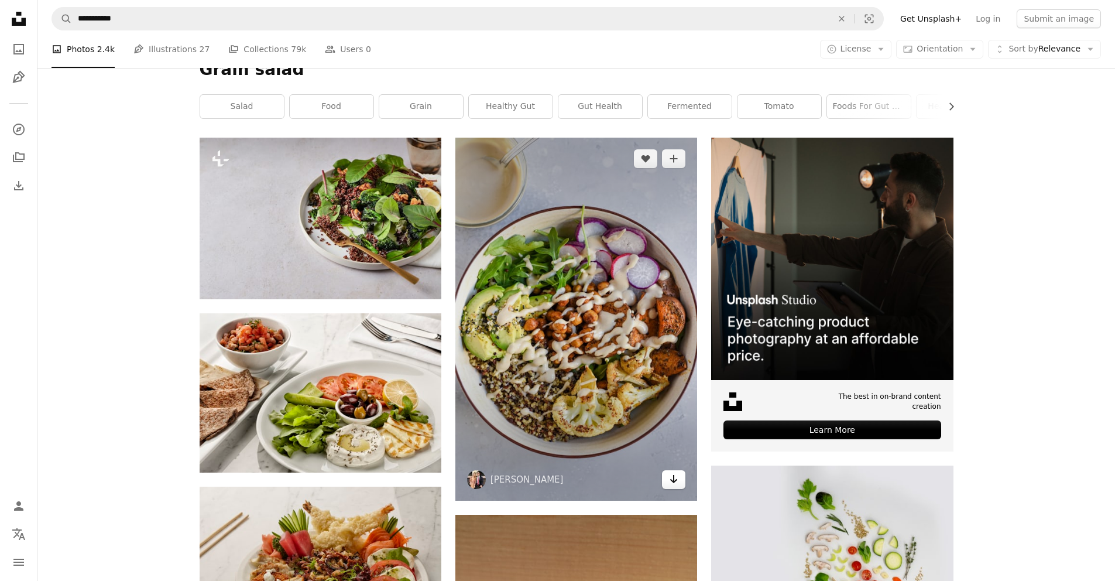
click at [677, 481] on icon "Arrow pointing down" at bounding box center [673, 479] width 9 height 14
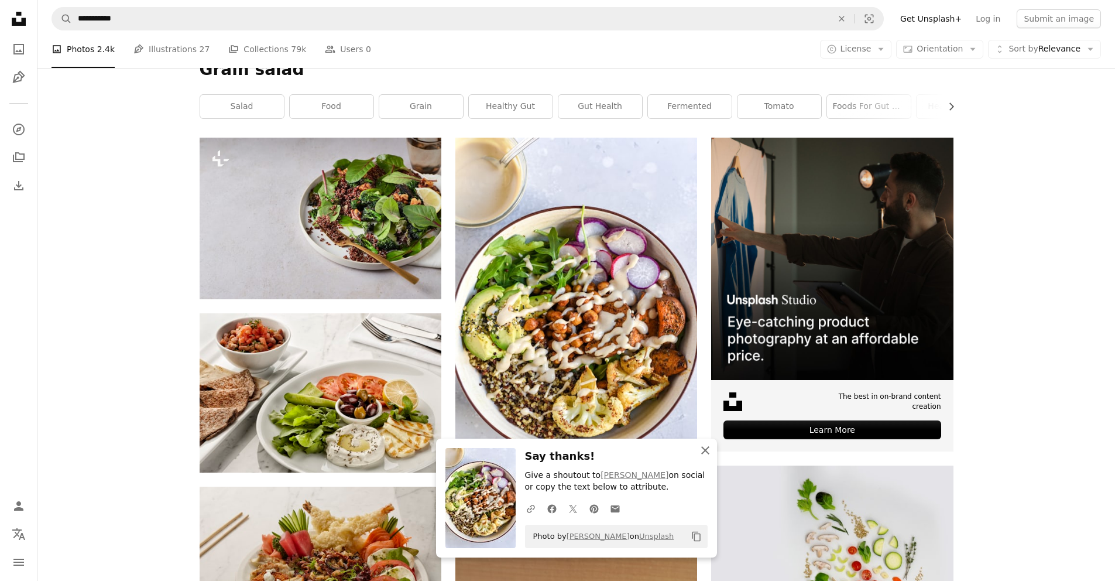
click at [710, 451] on icon "An X shape" at bounding box center [705, 450] width 14 height 14
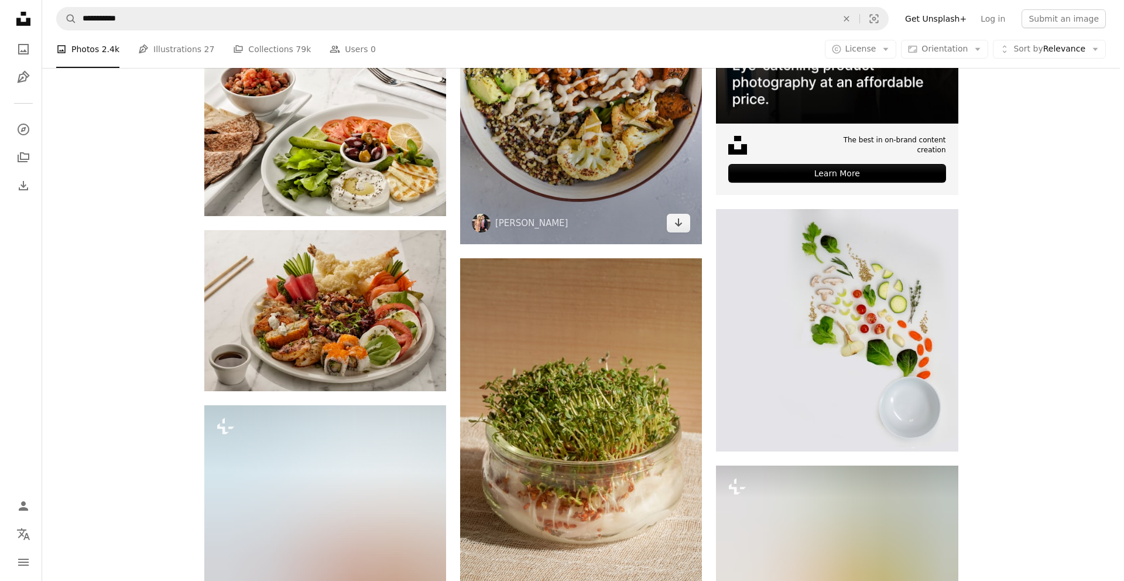
scroll to position [427, 0]
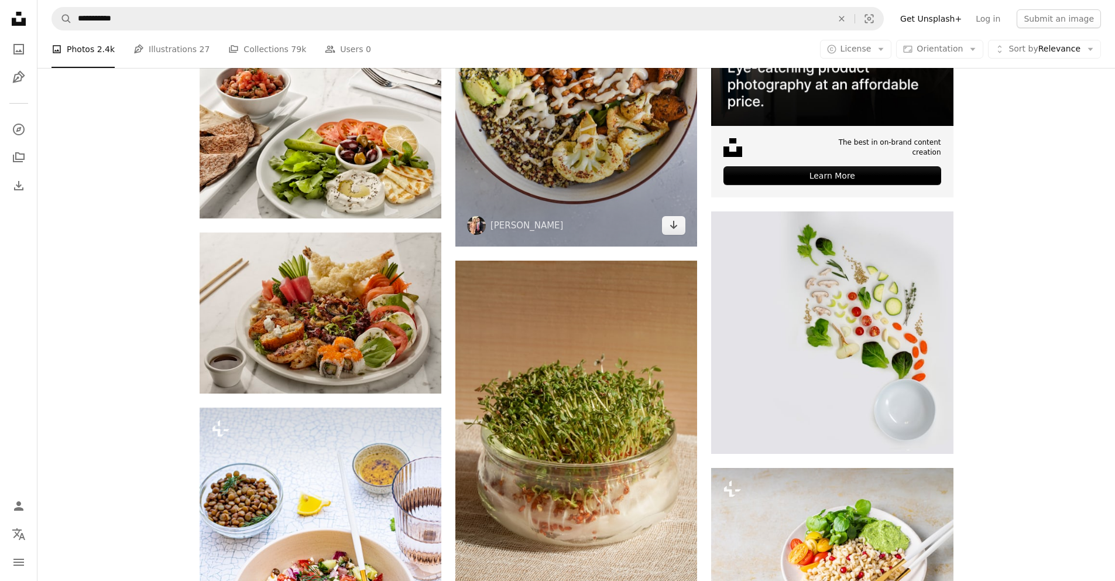
click at [579, 179] on img at bounding box center [576, 65] width 242 height 362
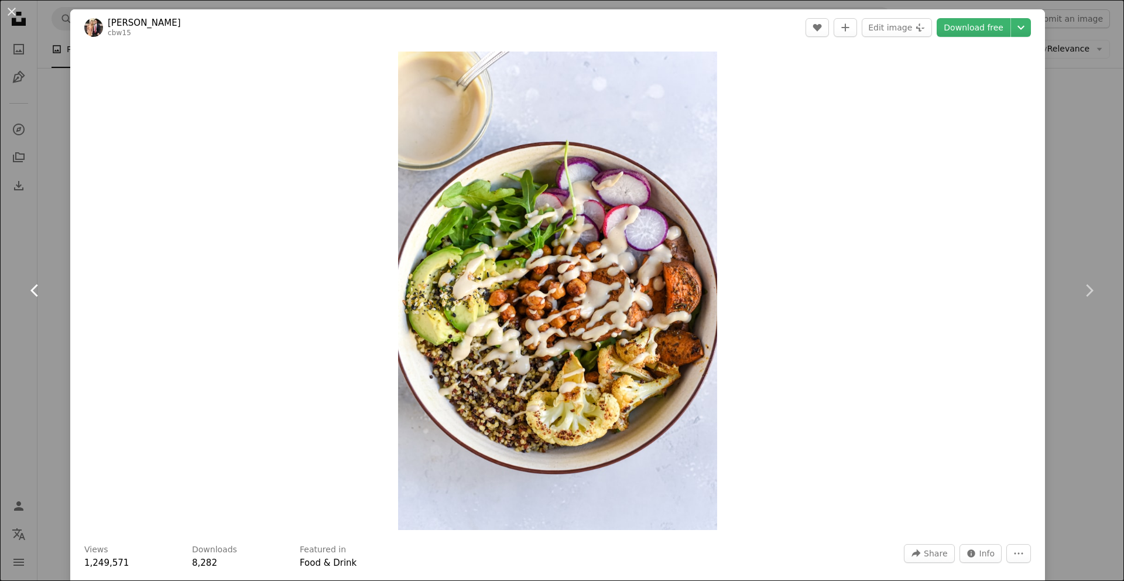
click at [41, 259] on link "Chevron left" at bounding box center [35, 290] width 70 height 112
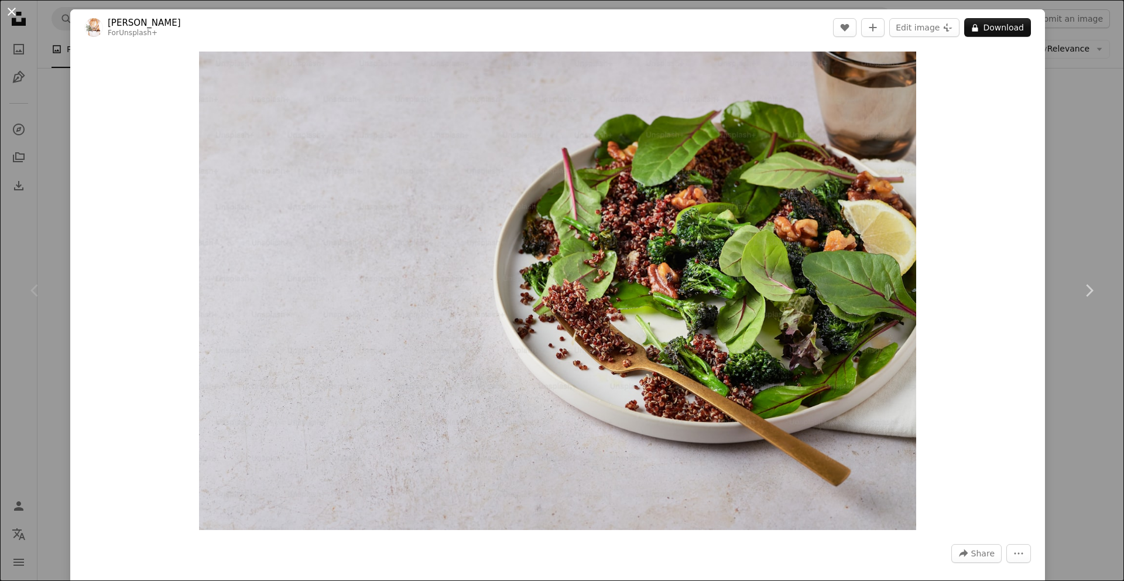
click at [10, 15] on button "An X shape" at bounding box center [12, 12] width 14 height 14
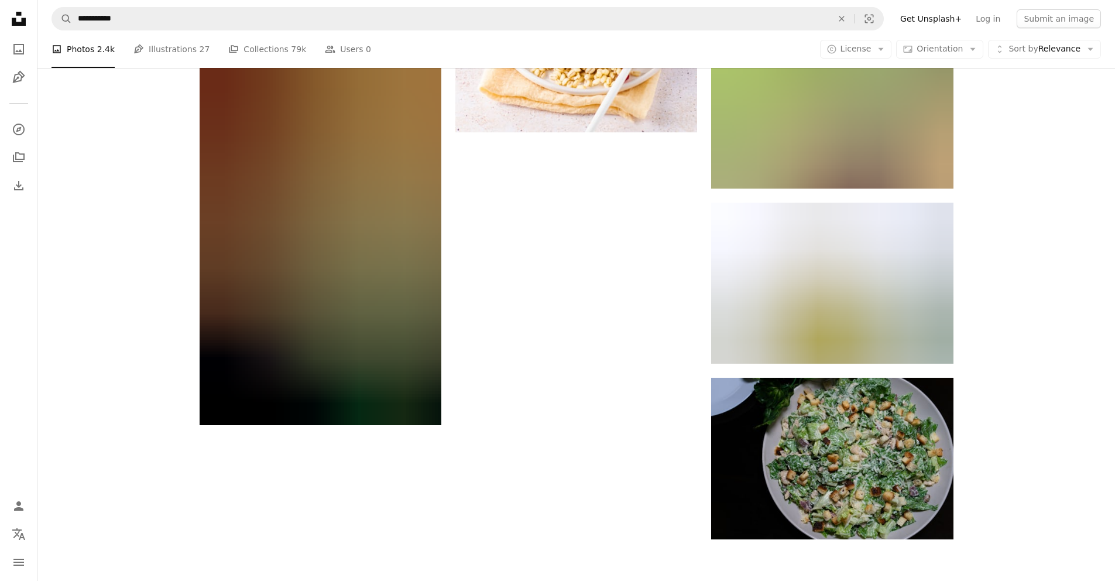
scroll to position [1728, 0]
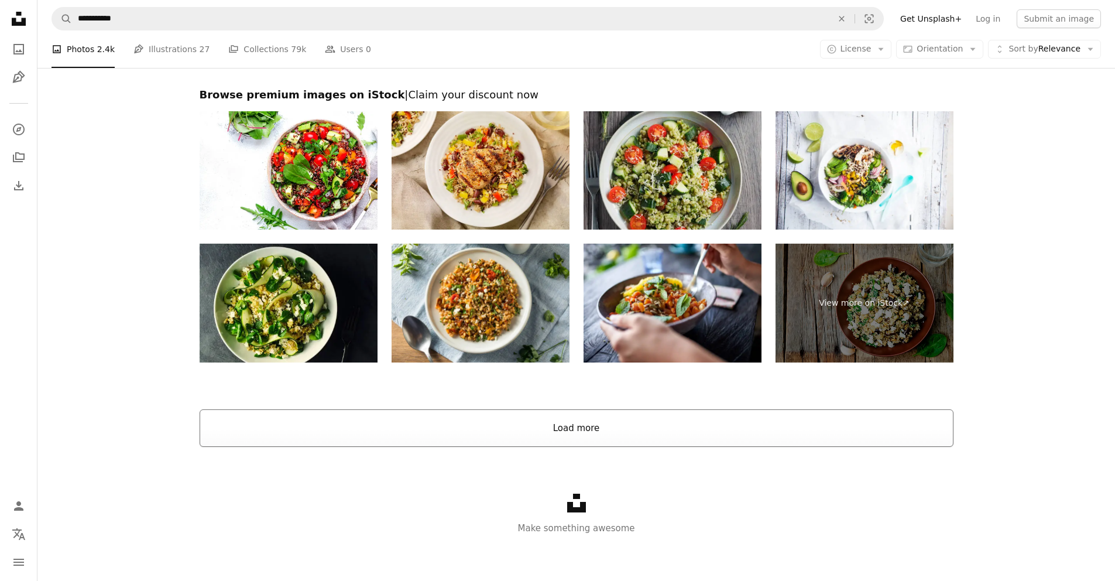
click at [636, 434] on button "Load more" at bounding box center [577, 427] width 754 height 37
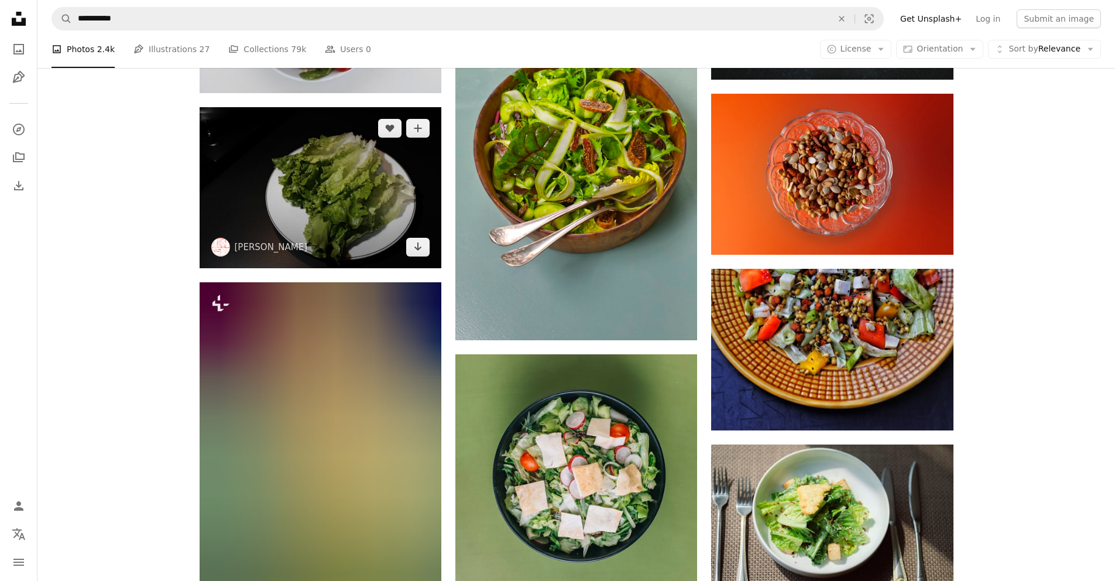
scroll to position [3274, 0]
